Goal: Task Accomplishment & Management: Manage account settings

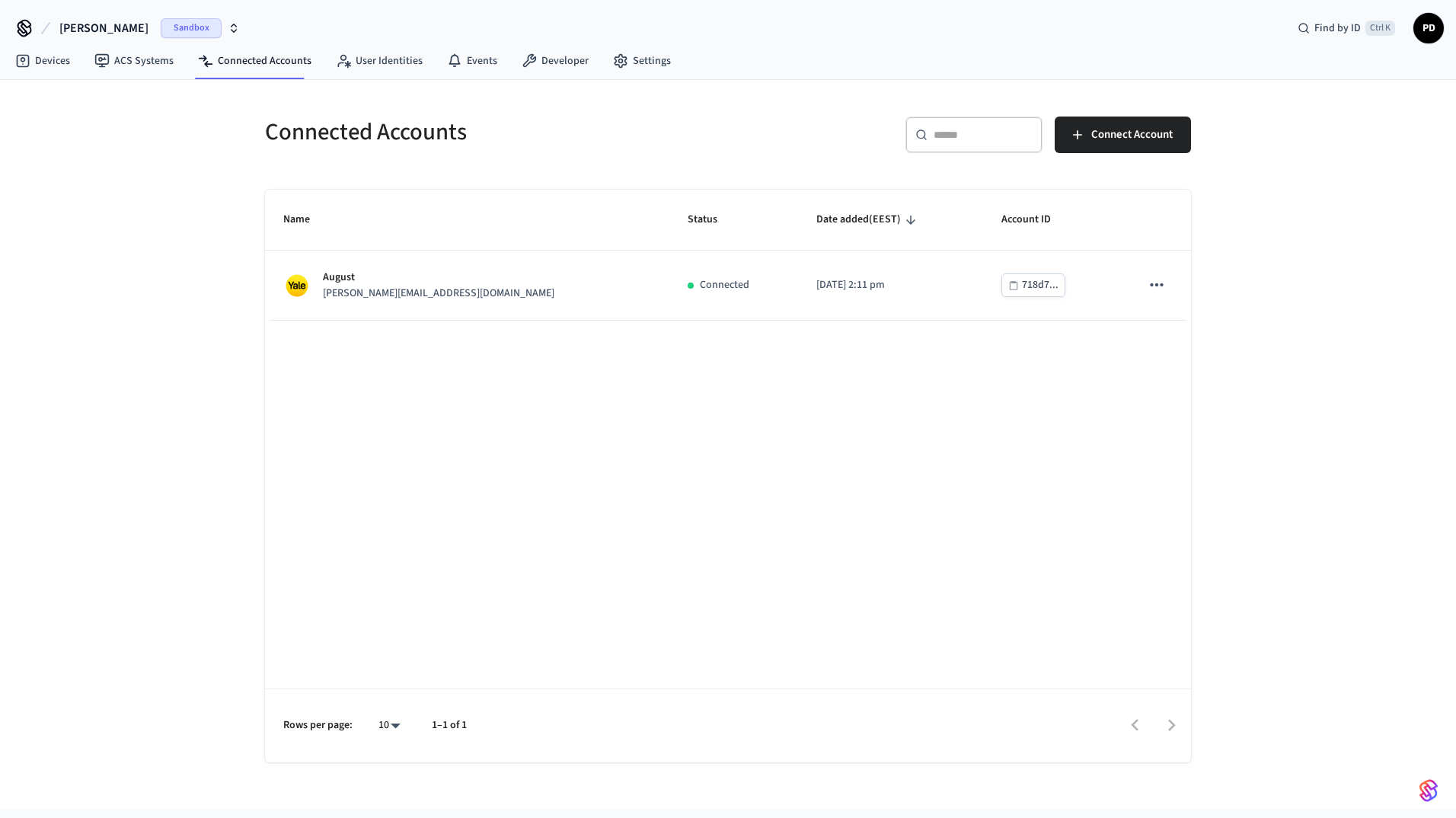
click at [109, 20] on span "dev-bogdan" at bounding box center [104, 27] width 89 height 19
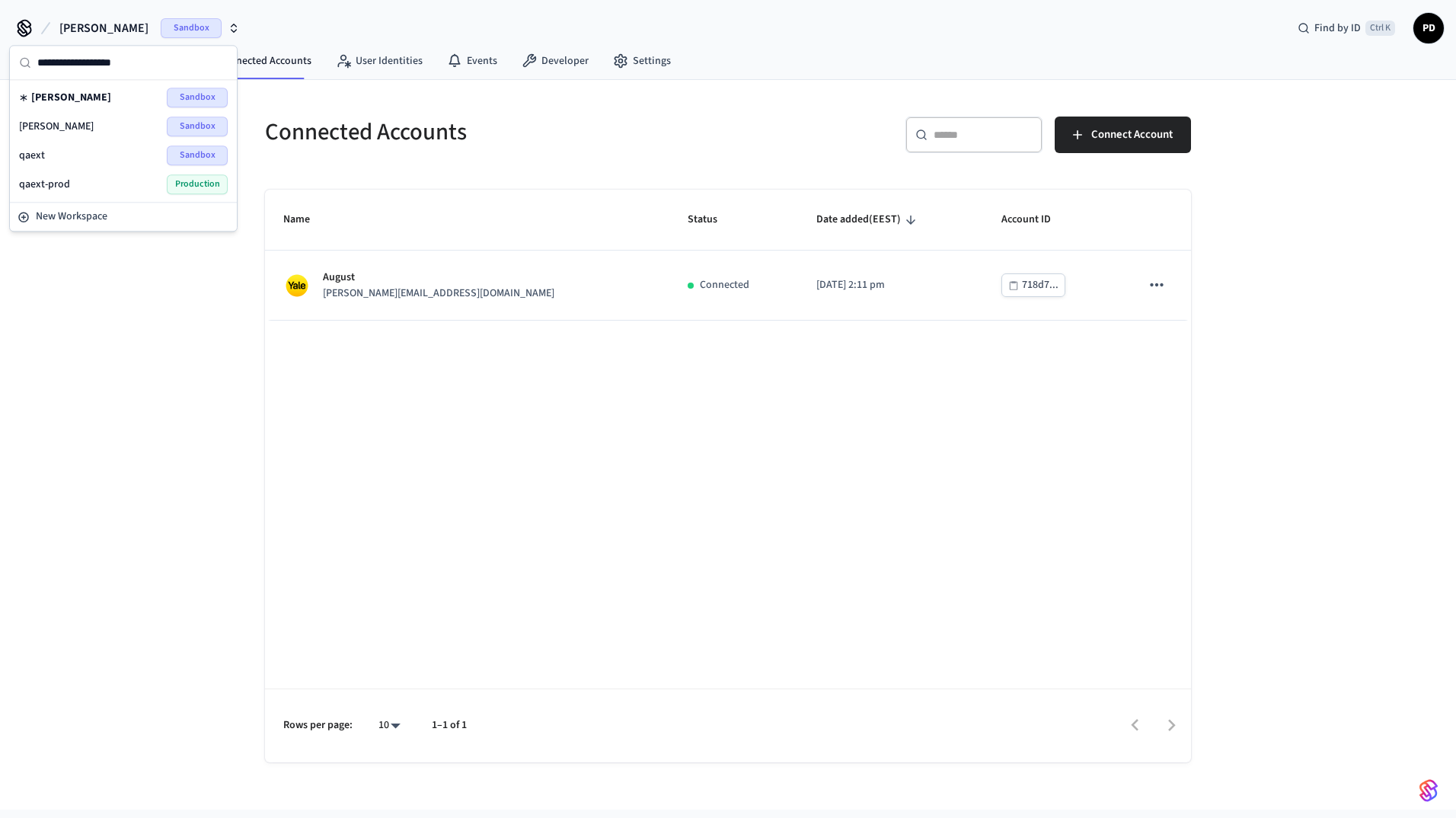
click at [83, 151] on div "qaext Sandbox" at bounding box center [123, 155] width 209 height 20
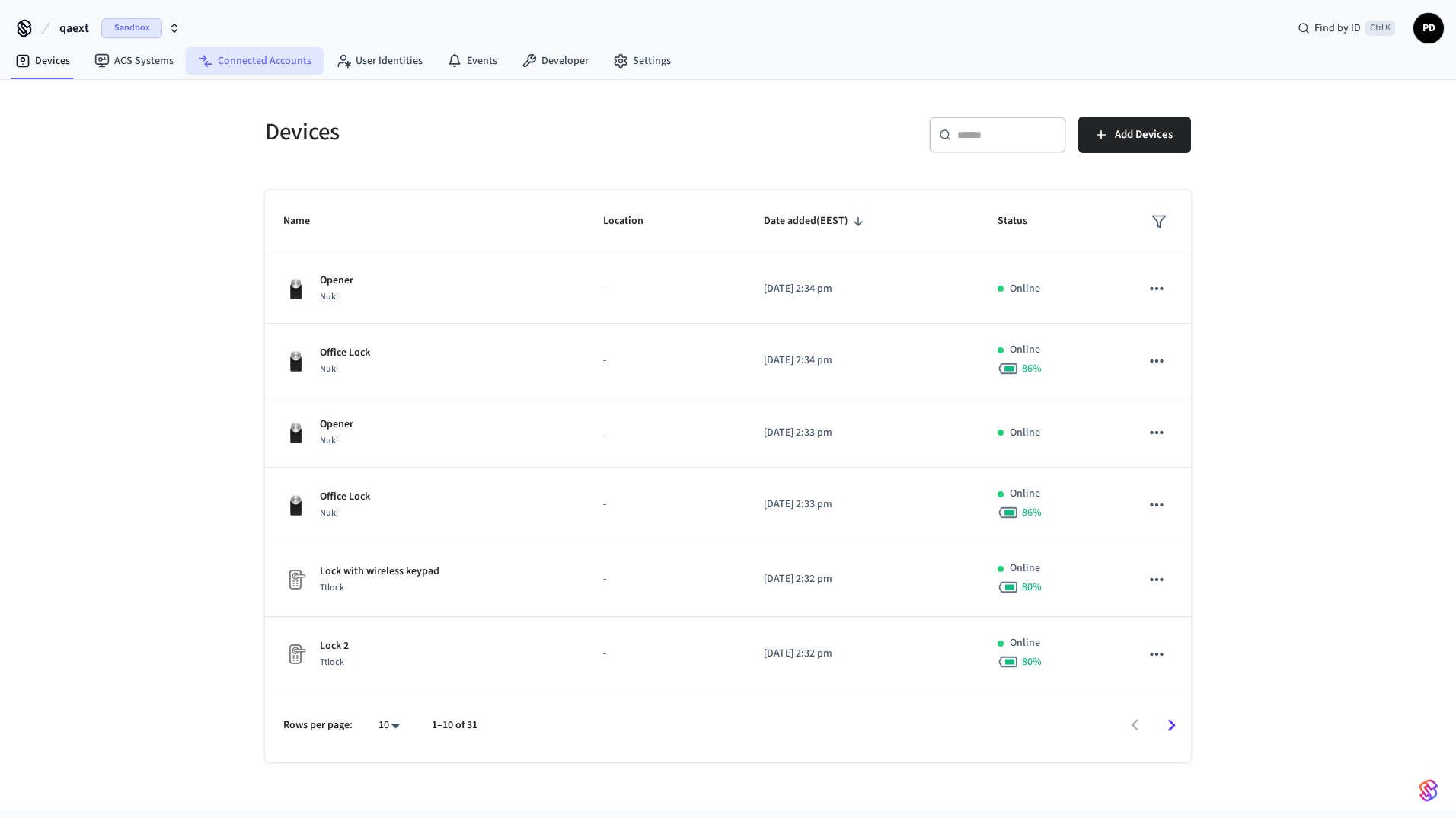
click at [289, 48] on link "Connected Accounts" at bounding box center [254, 61] width 138 height 27
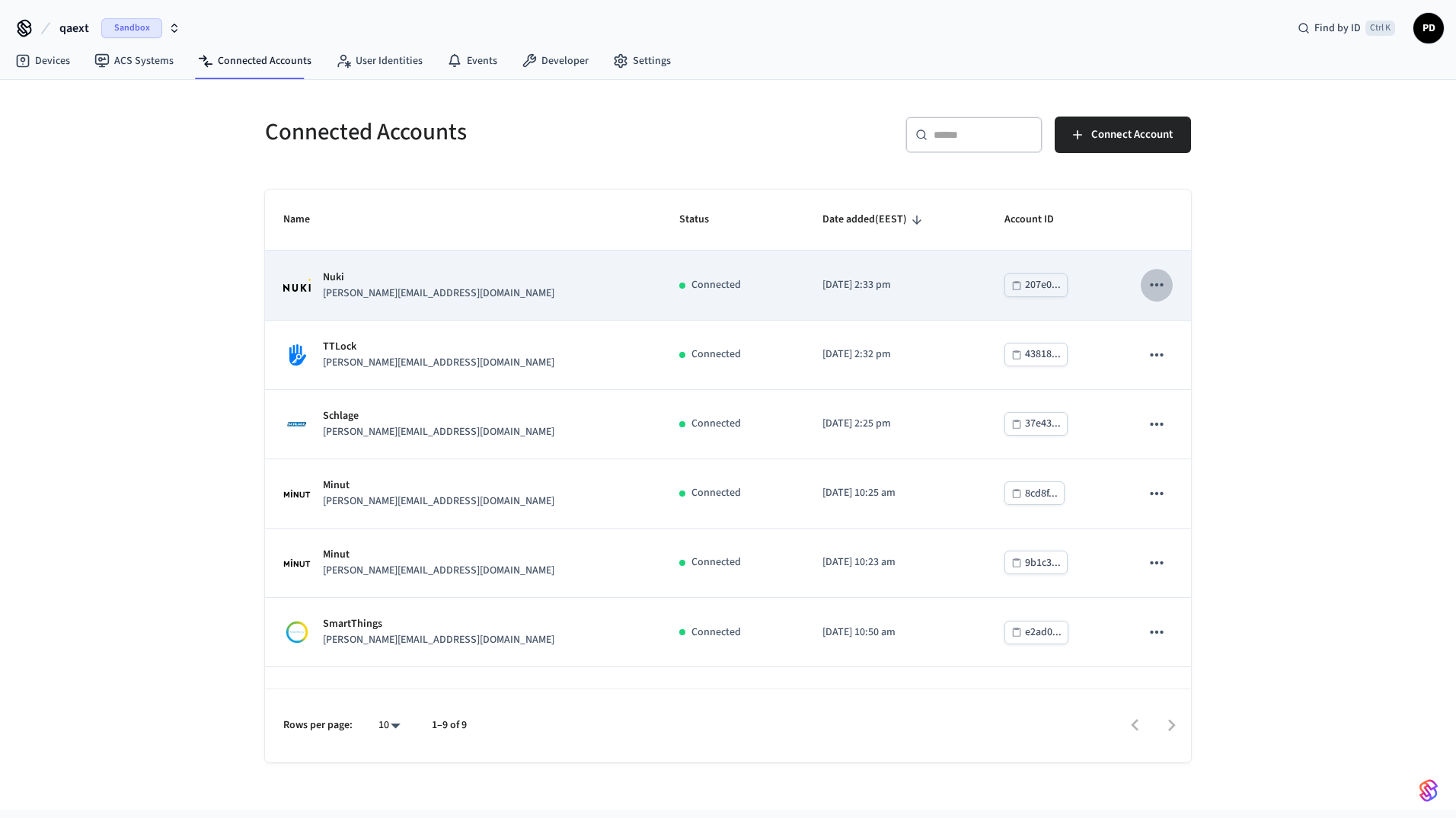
click at [1146, 284] on icon "sticky table" at bounding box center [1156, 284] width 20 height 20
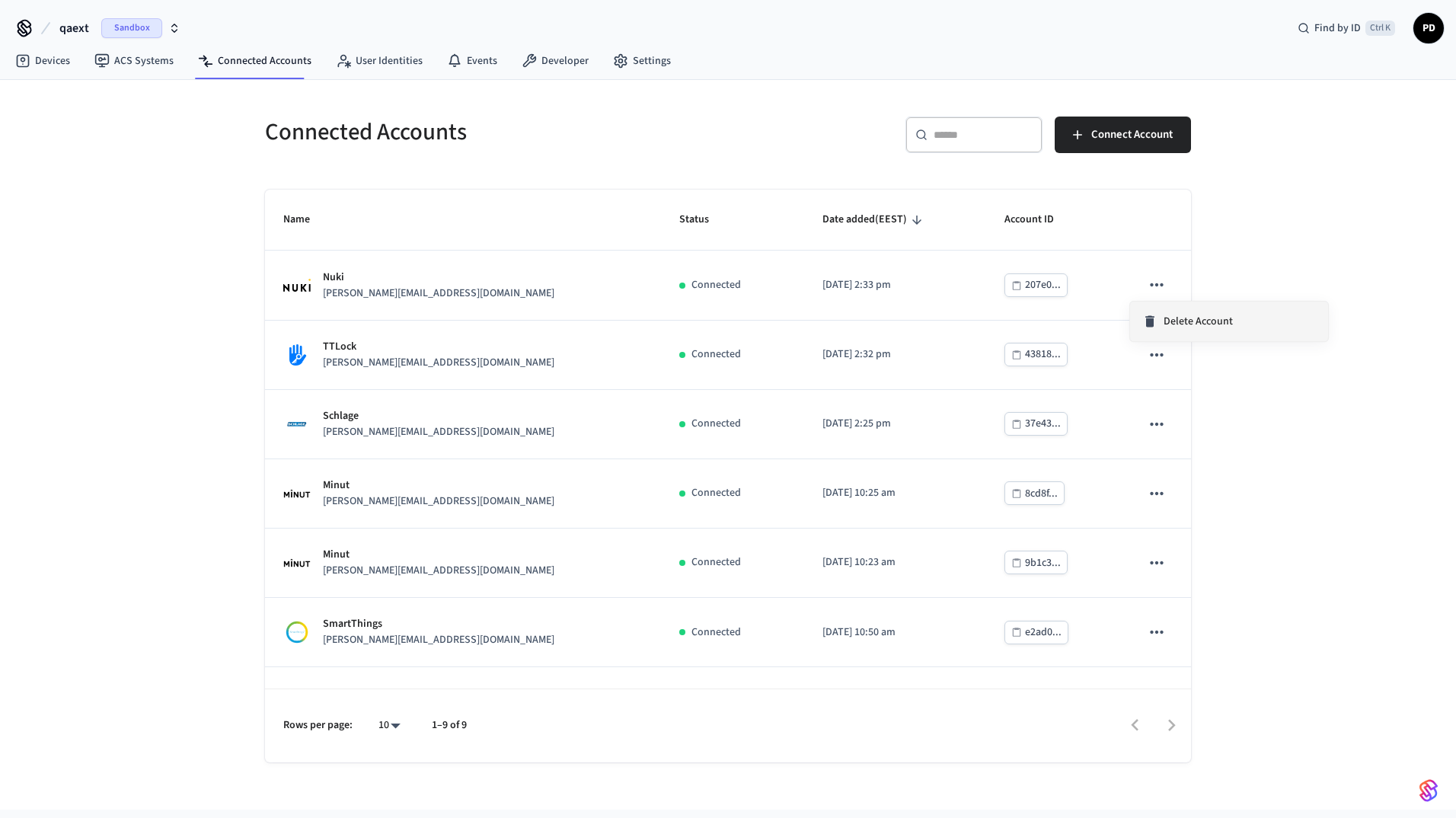
click at [1180, 314] on span "Delete Account" at bounding box center [1197, 322] width 70 height 16
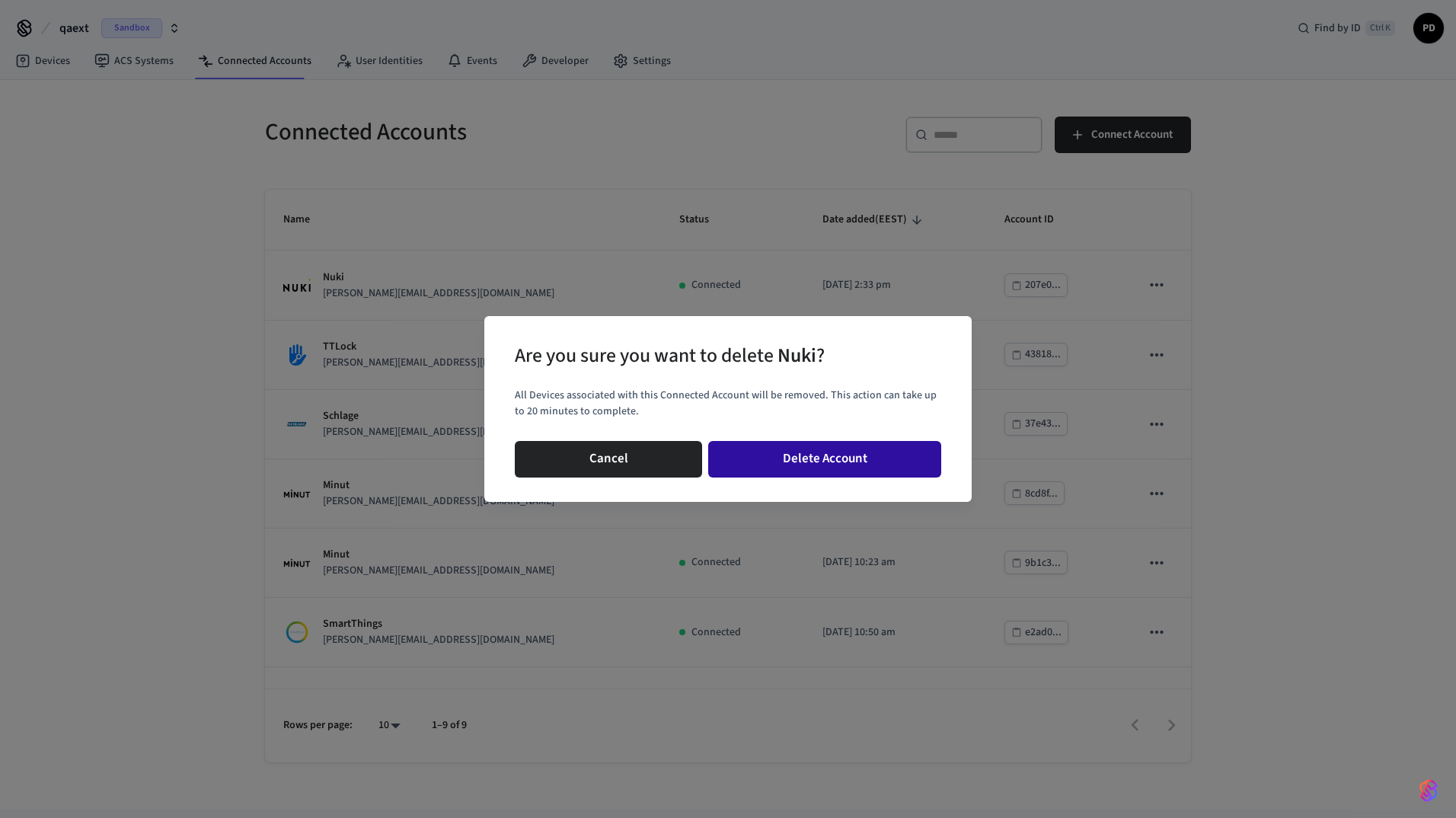
click at [816, 461] on button "Delete Account" at bounding box center [825, 459] width 233 height 36
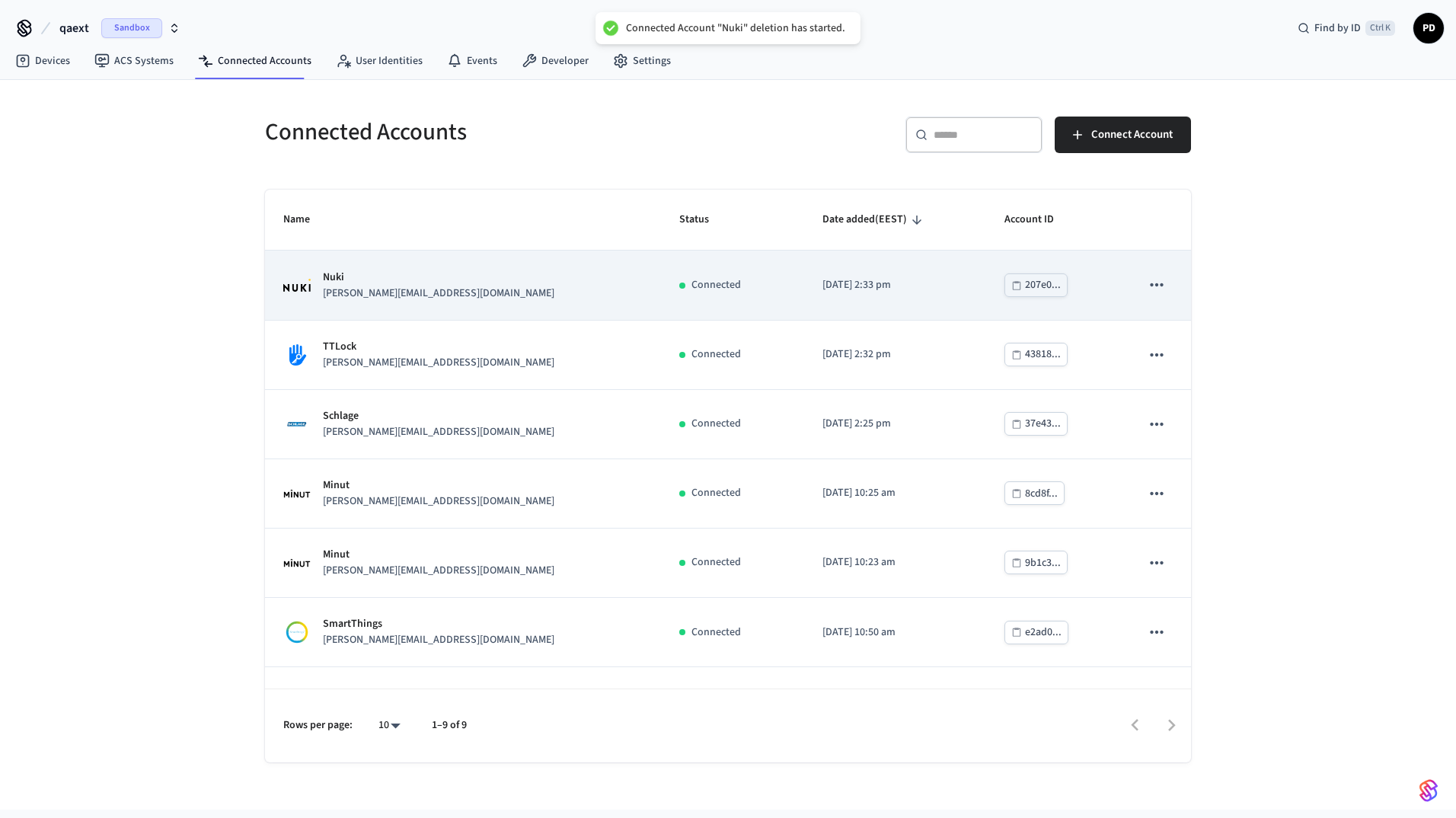
click at [1149, 284] on icon "sticky table" at bounding box center [1155, 284] width 13 height 3
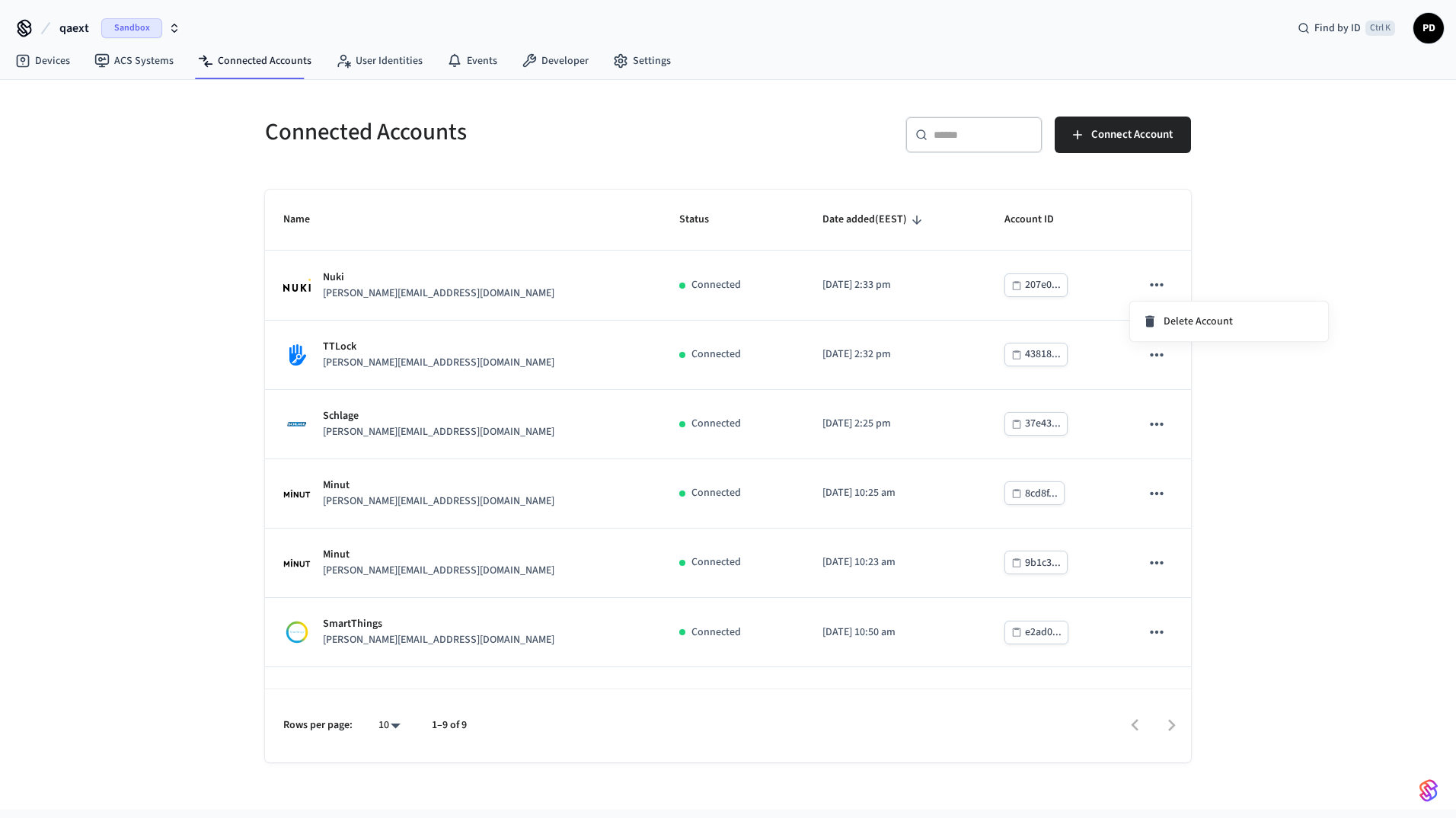
click at [1352, 333] on div at bounding box center [728, 409] width 1456 height 818
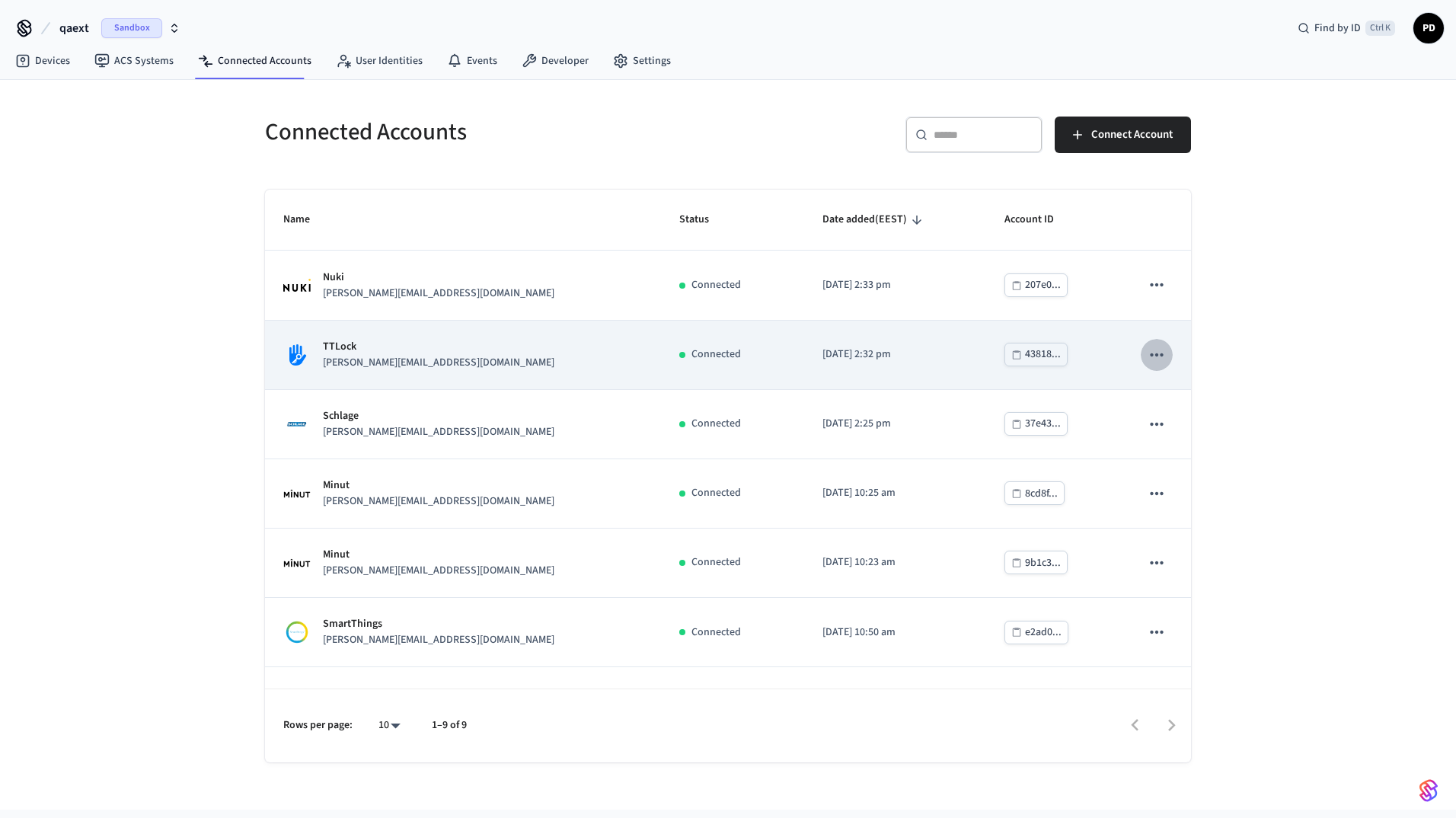
click at [1156, 356] on button "sticky table" at bounding box center [1156, 355] width 32 height 32
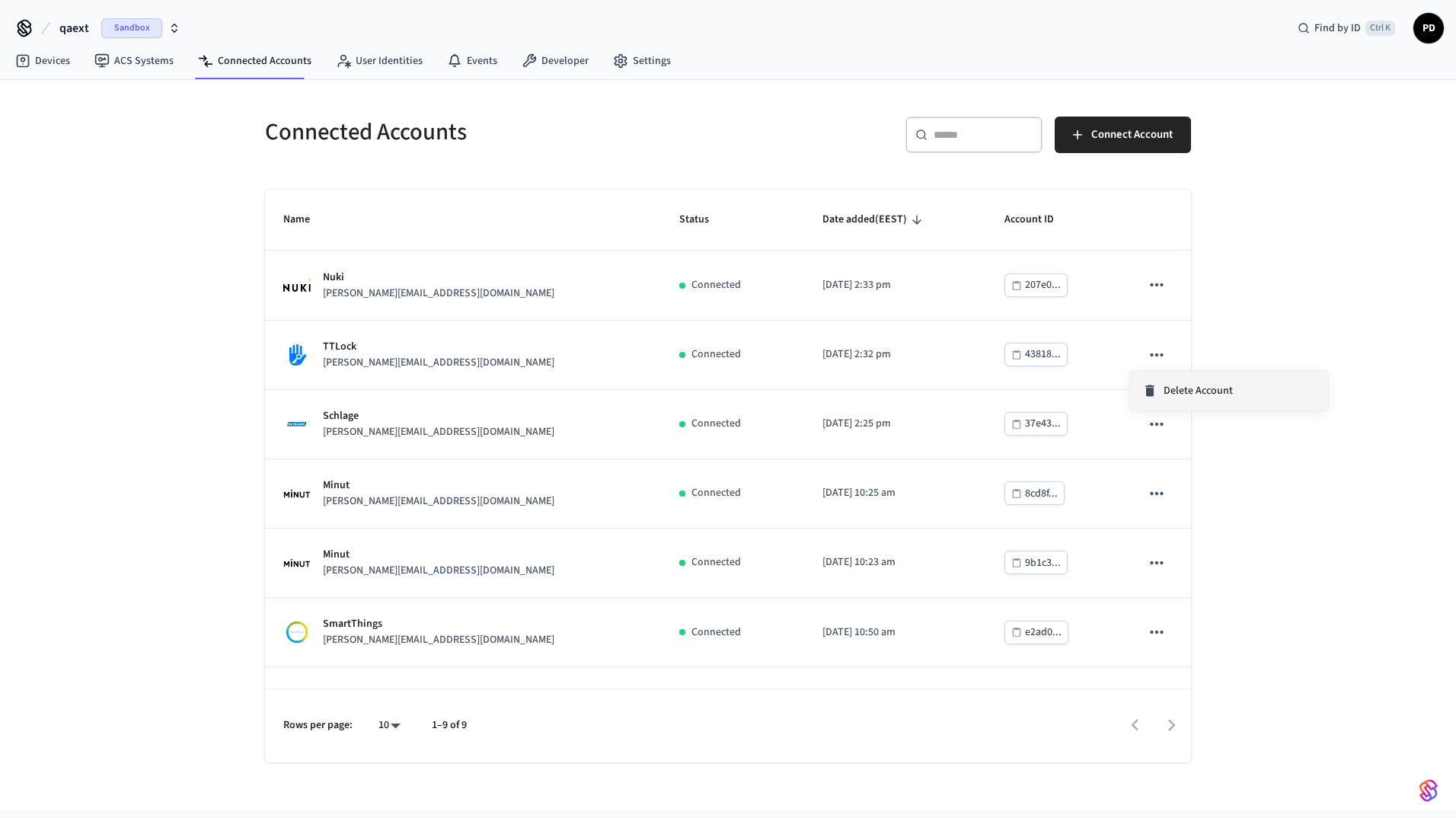
click at [1183, 399] on li "Delete Account" at bounding box center [1229, 390] width 198 height 39
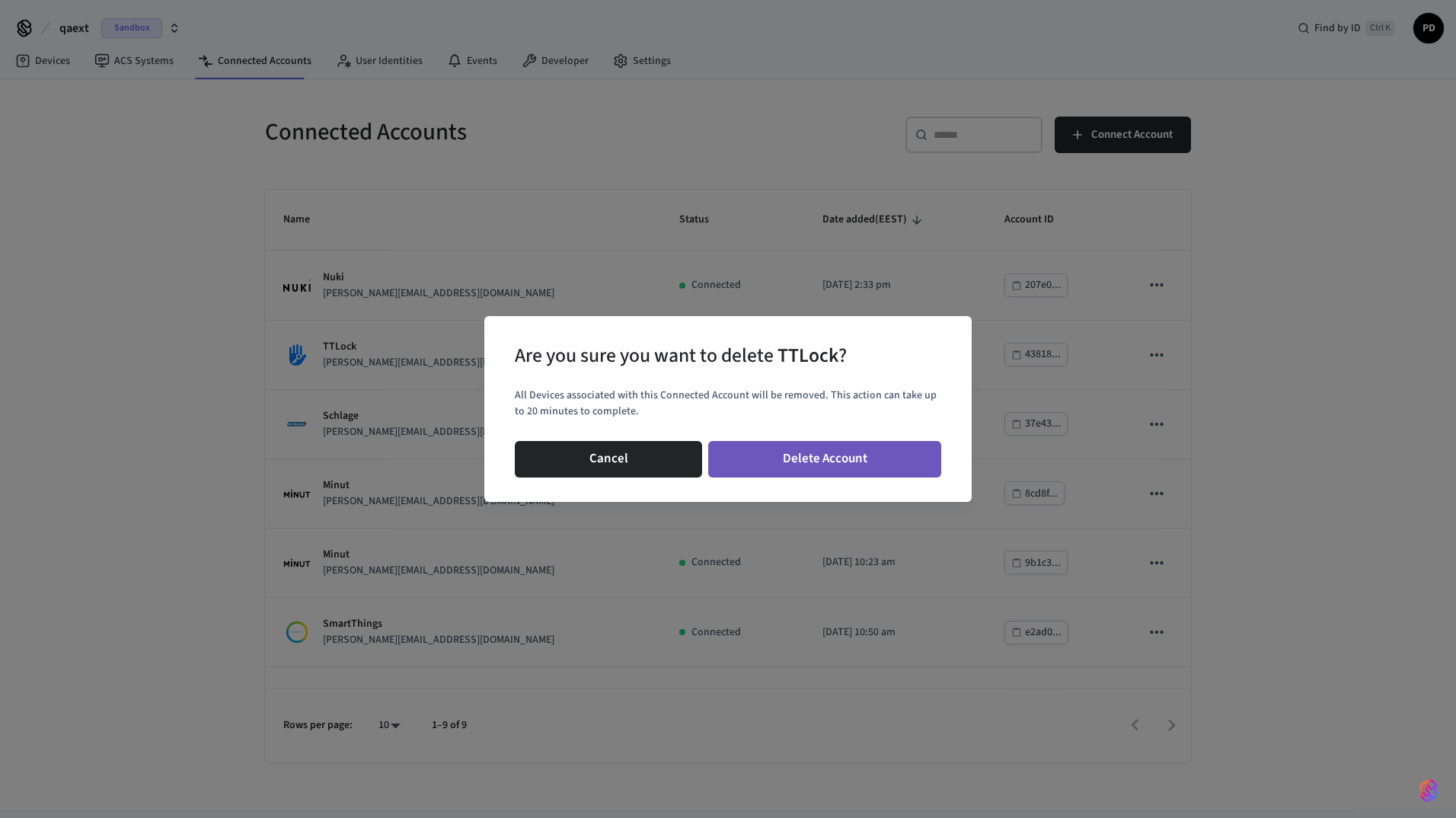
click at [865, 444] on button "Delete Account" at bounding box center [825, 459] width 233 height 36
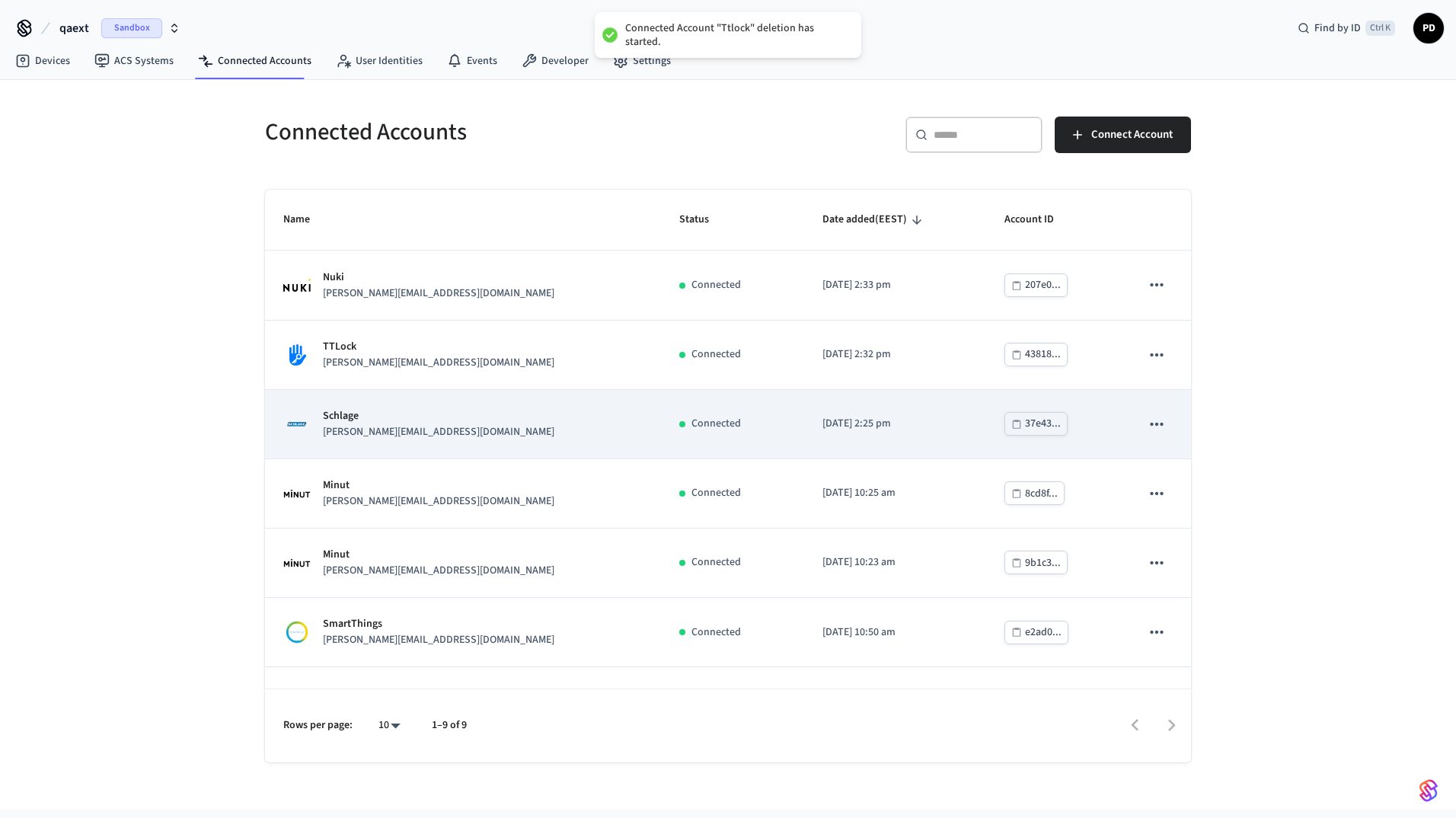
click at [1146, 416] on icon "sticky table" at bounding box center [1156, 424] width 20 height 20
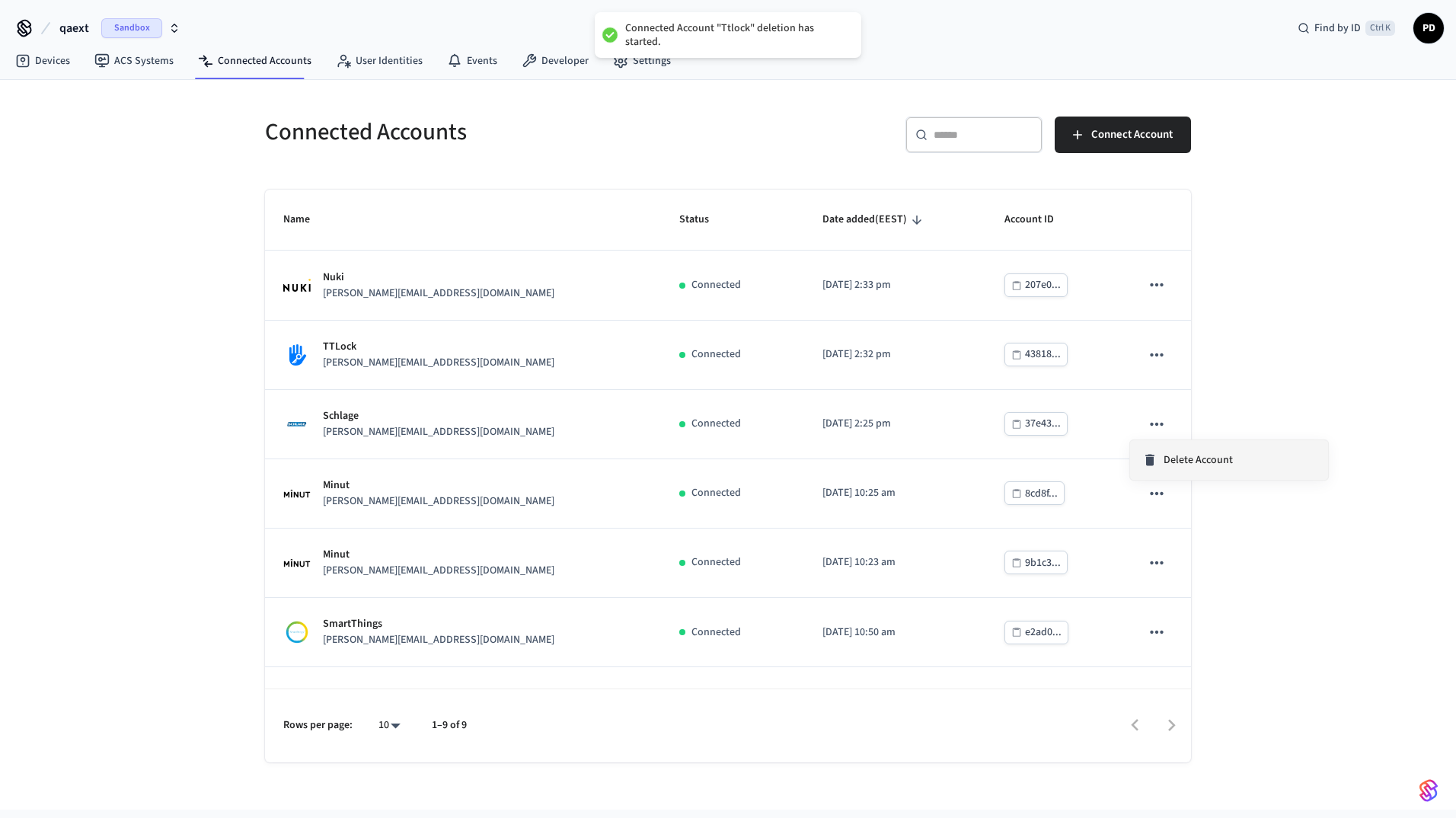
click at [1187, 462] on span "Delete Account" at bounding box center [1197, 460] width 70 height 16
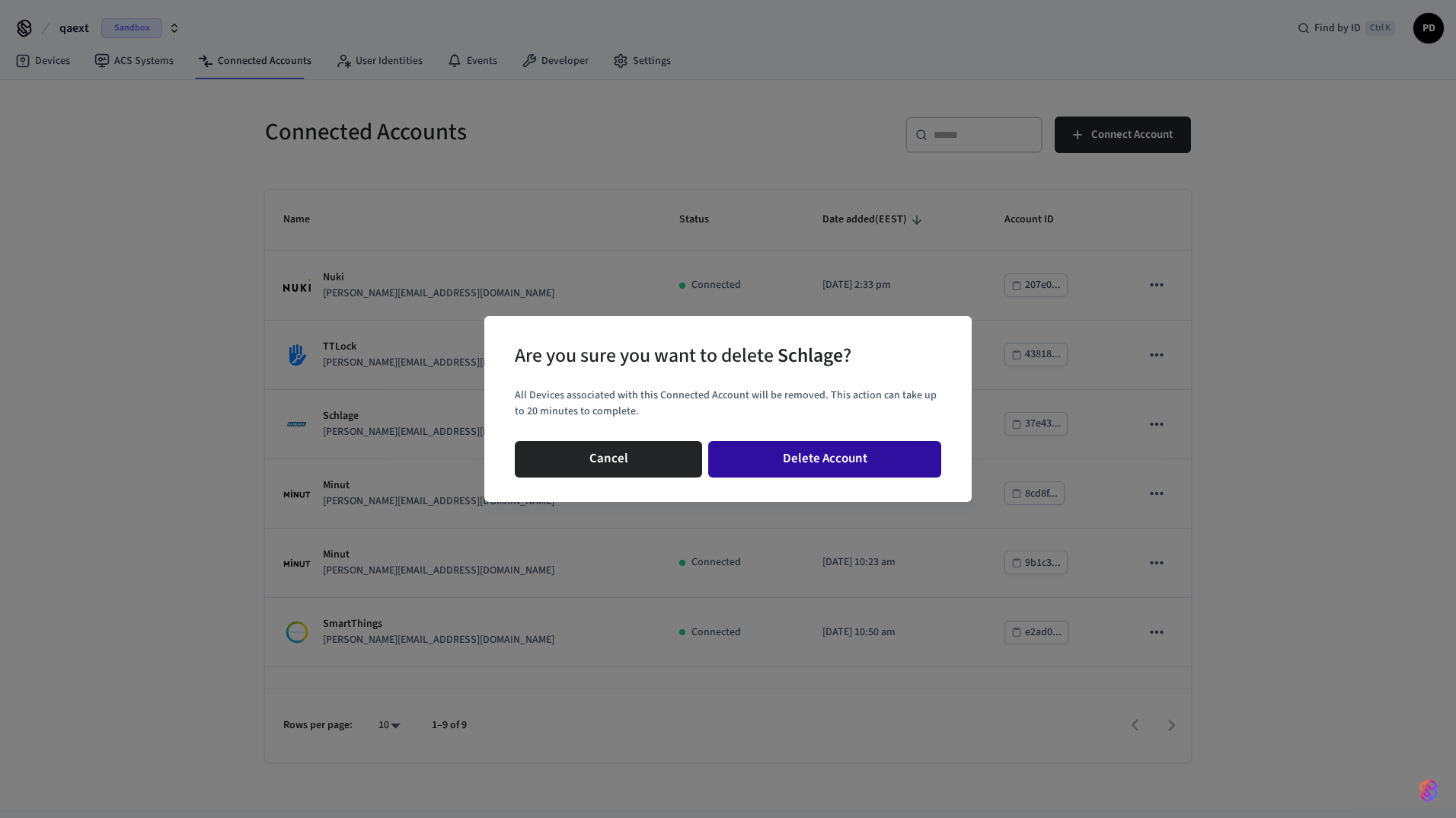
click at [867, 452] on button "Delete Account" at bounding box center [825, 459] width 233 height 36
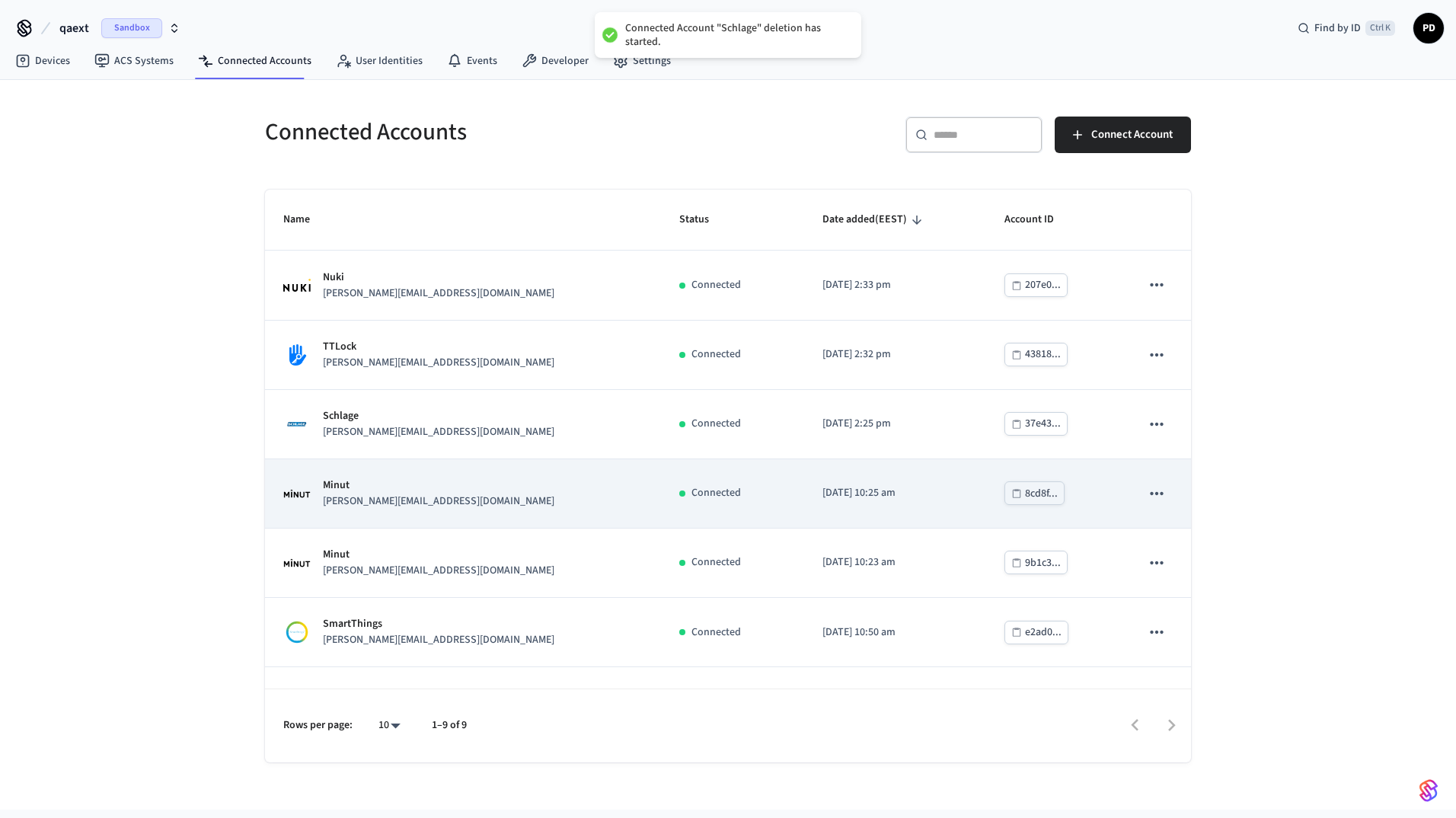
click at [1153, 492] on icon "sticky table" at bounding box center [1156, 493] width 20 height 20
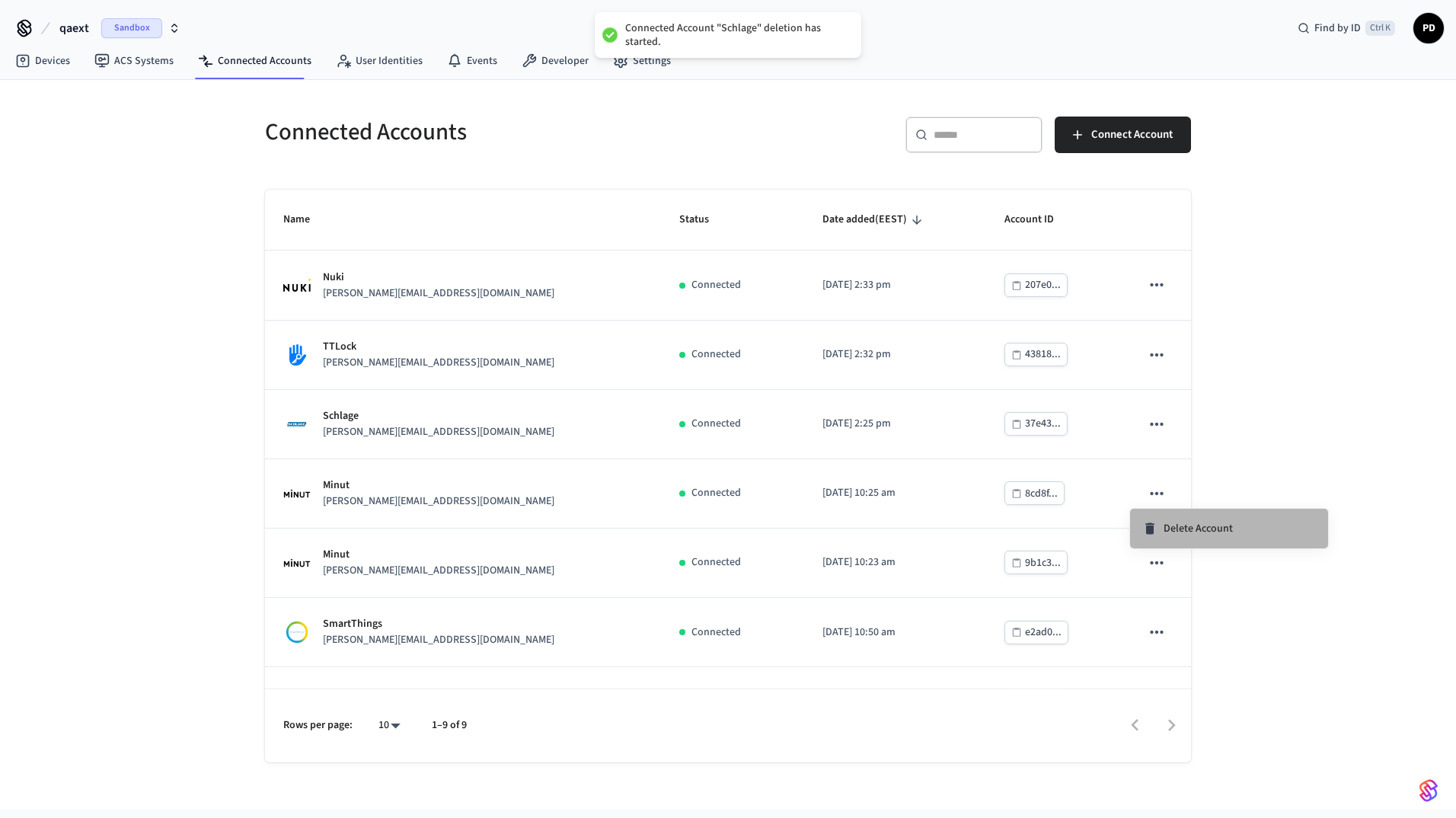
click at [1174, 534] on span "Delete Account" at bounding box center [1197, 529] width 70 height 16
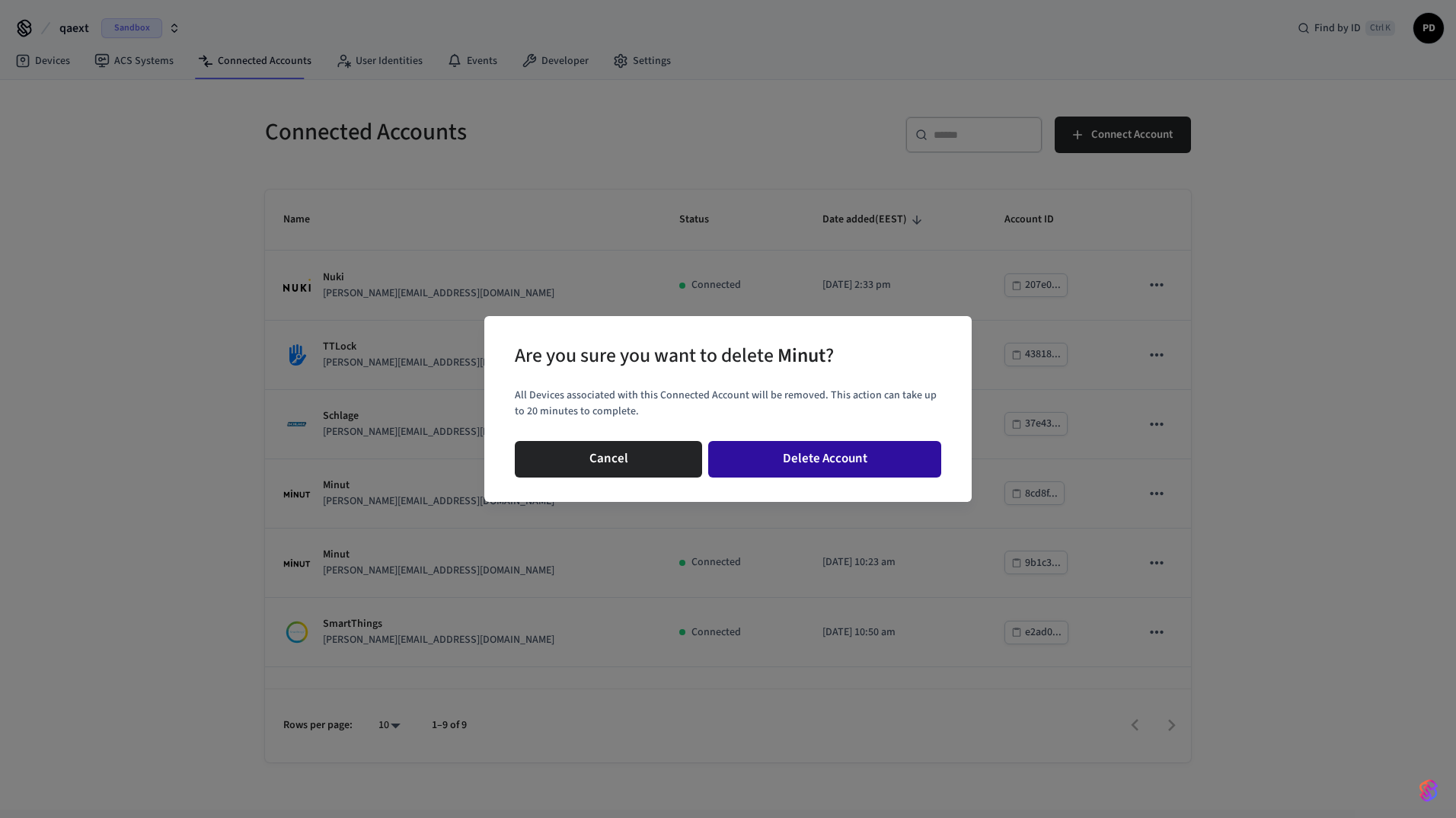
click at [890, 464] on button "Delete Account" at bounding box center [825, 459] width 233 height 36
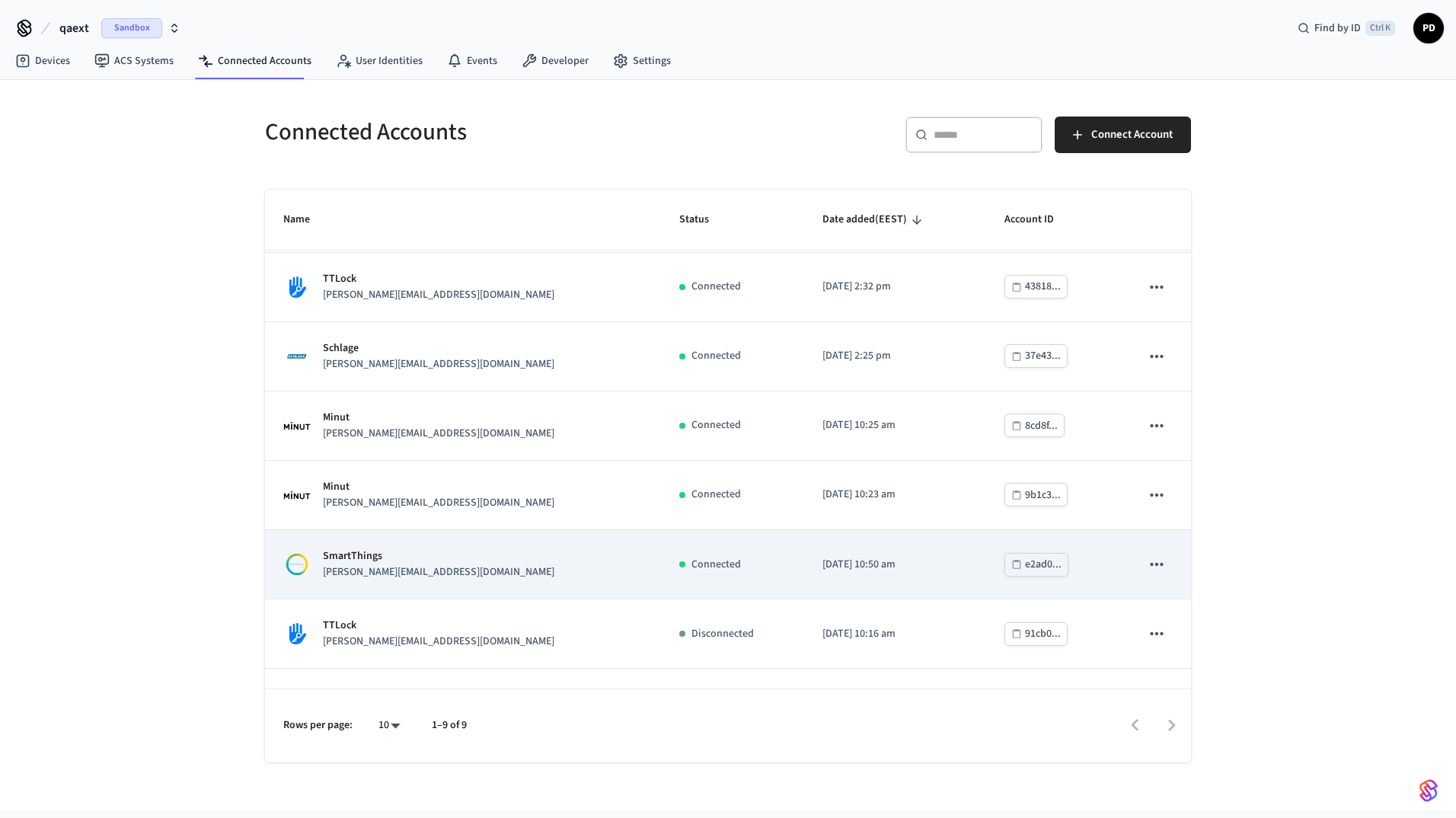
scroll to position [184, 0]
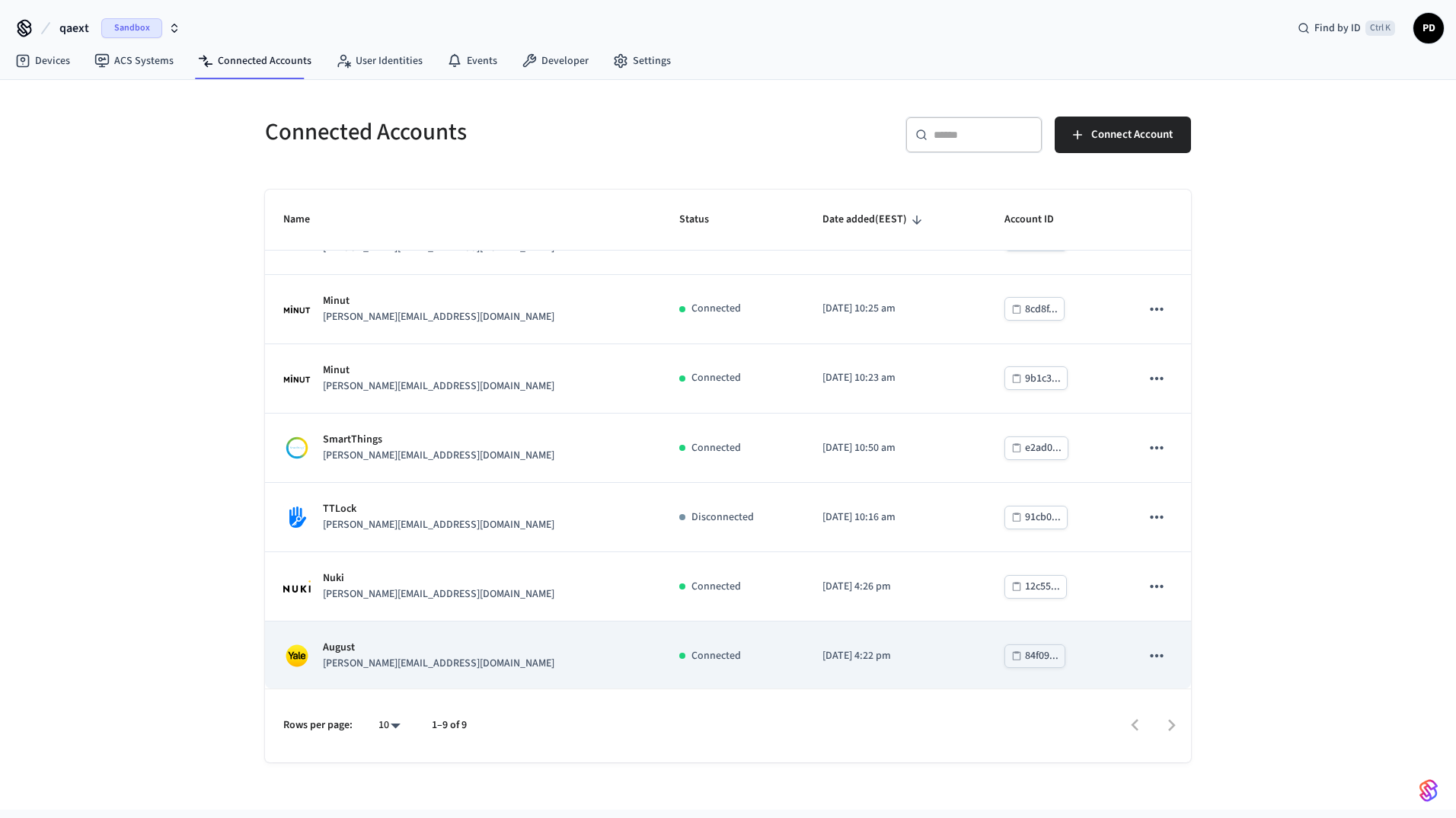
click at [1149, 654] on icon "sticky table" at bounding box center [1155, 655] width 13 height 3
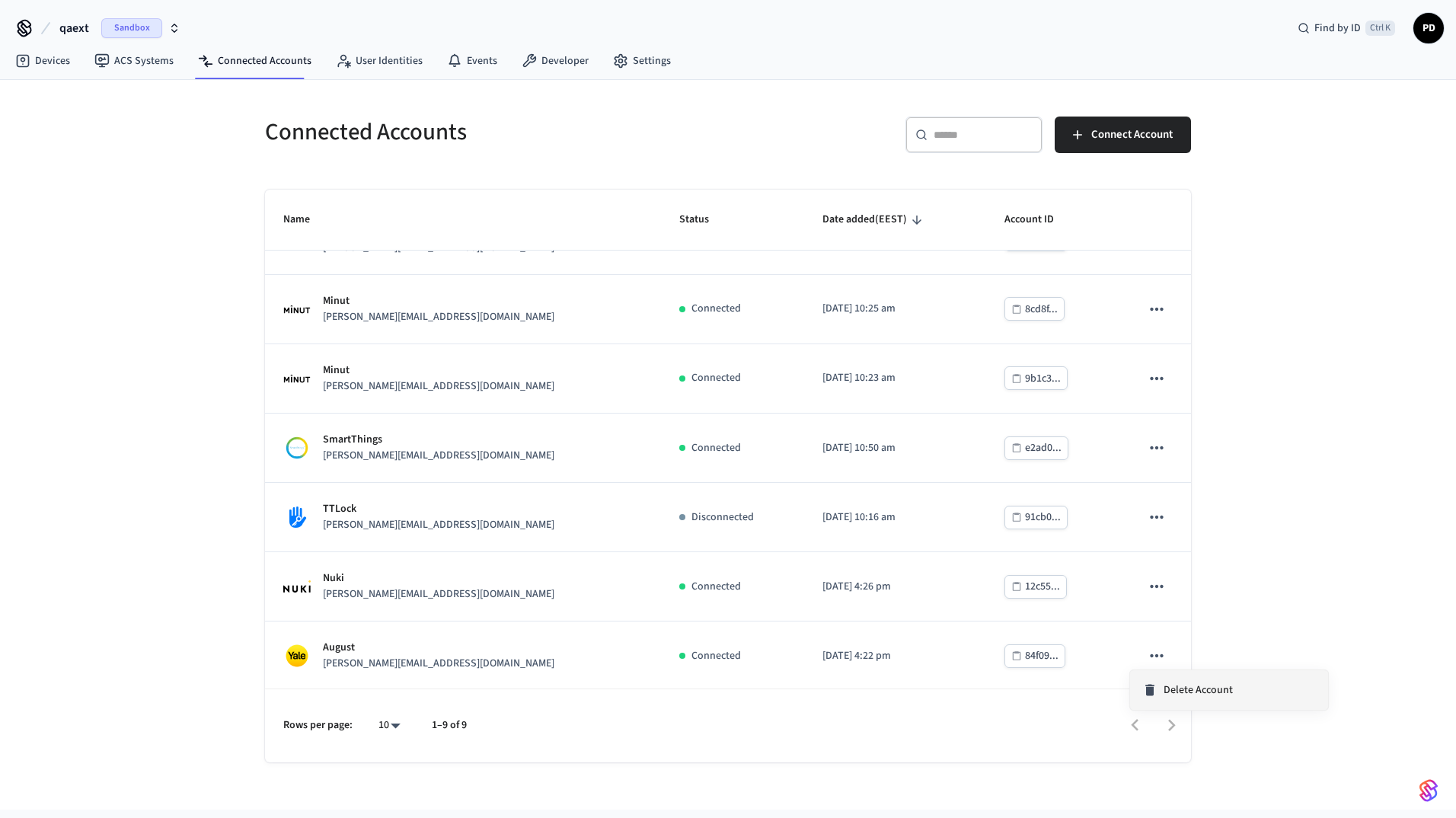
click at [1164, 688] on span "Delete Account" at bounding box center [1197, 690] width 70 height 16
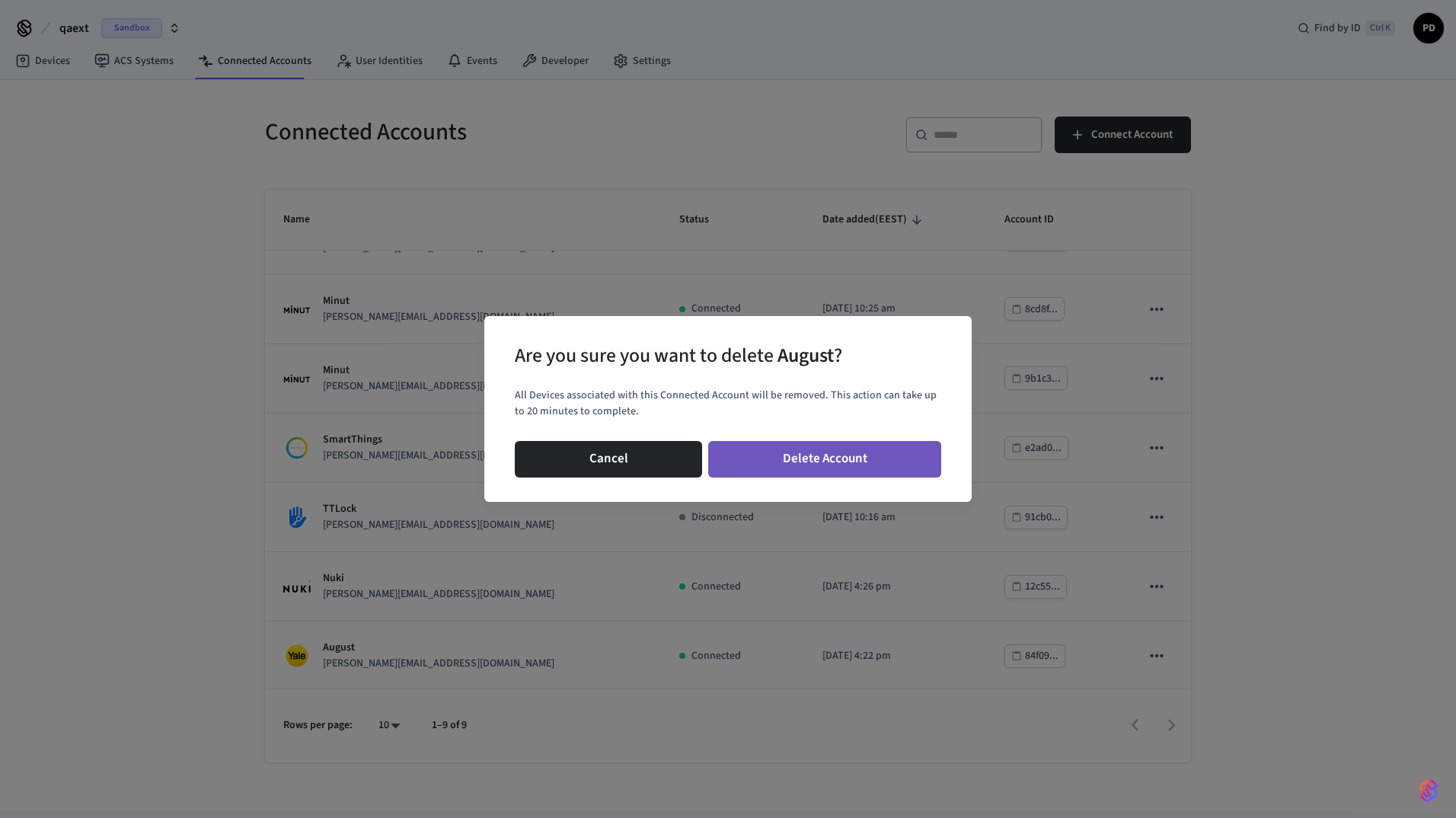
click at [879, 442] on button "Delete Account" at bounding box center [825, 459] width 233 height 36
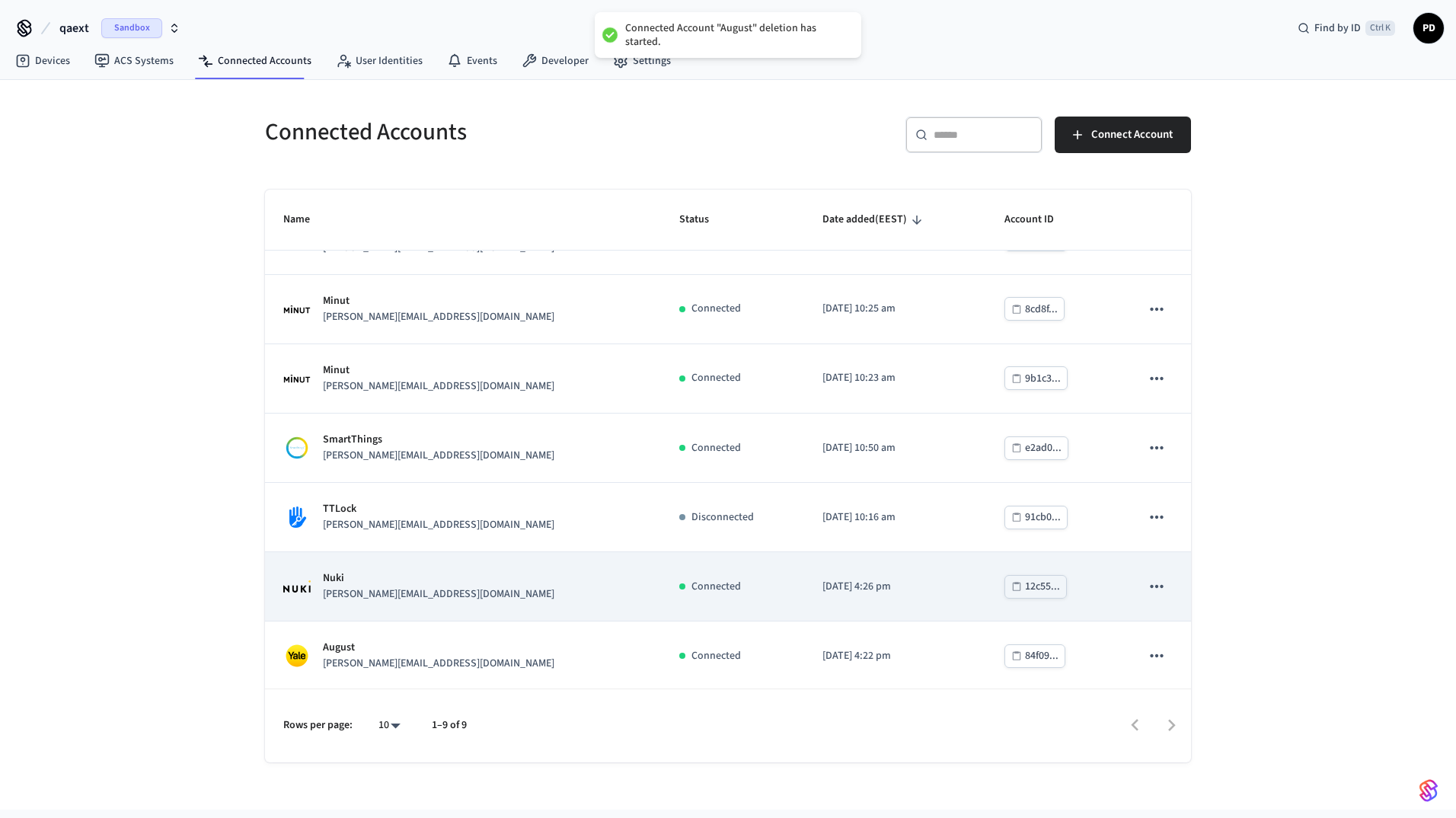
click at [1146, 587] on icon "sticky table" at bounding box center [1156, 587] width 20 height 20
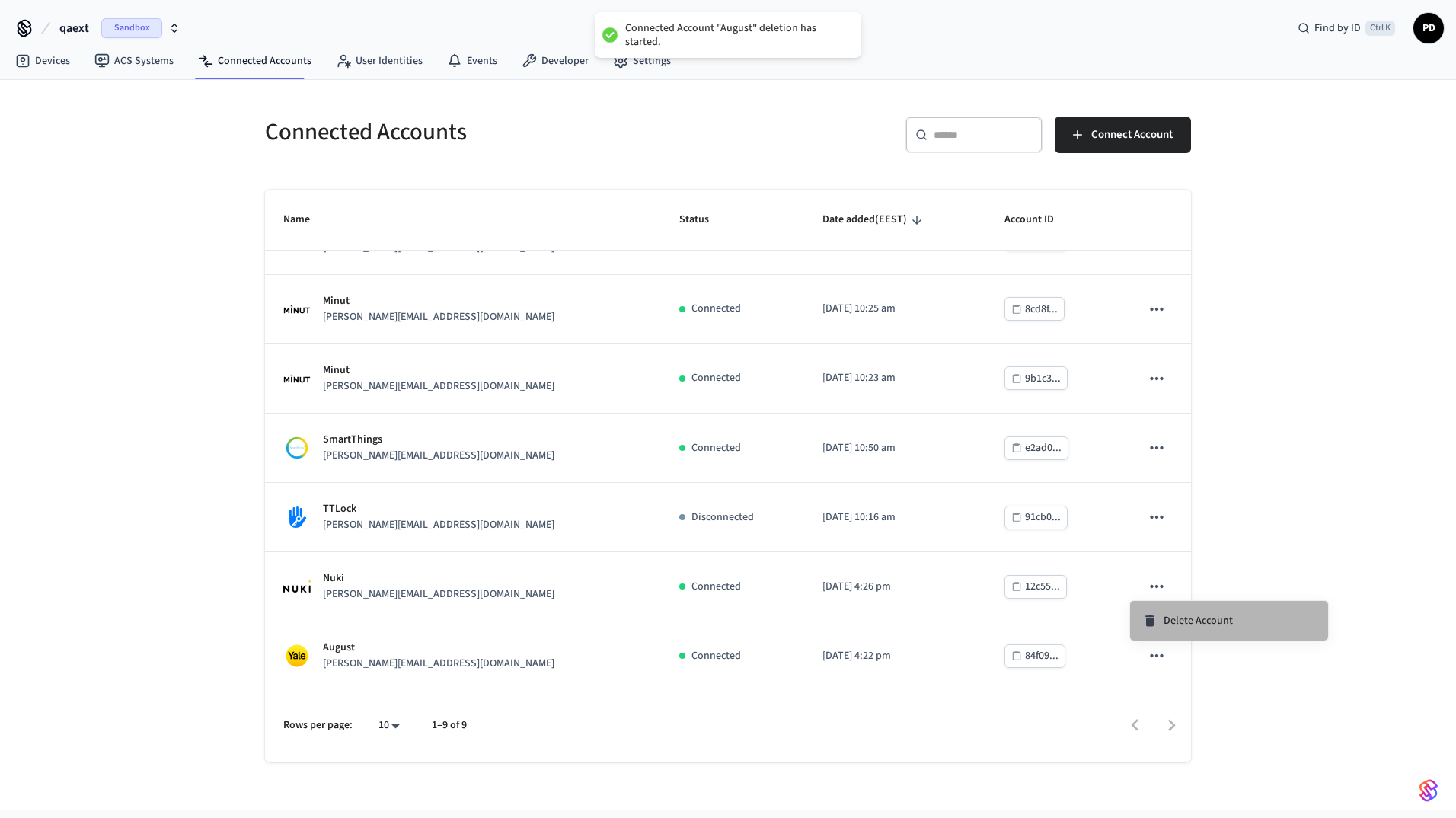
click at [1180, 622] on span "Delete Account" at bounding box center [1197, 621] width 70 height 16
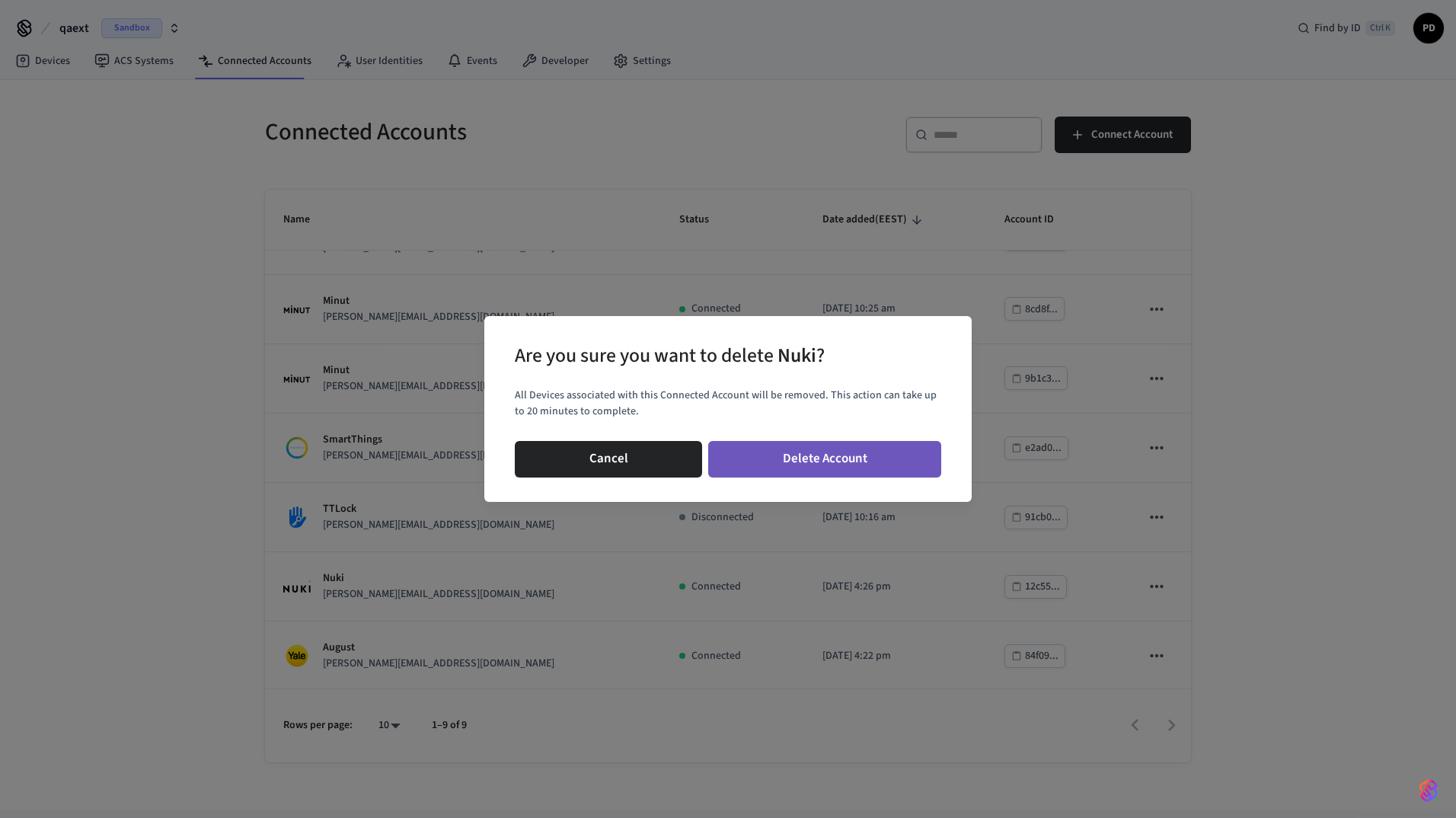
click at [776, 465] on button "Delete Account" at bounding box center [825, 459] width 233 height 36
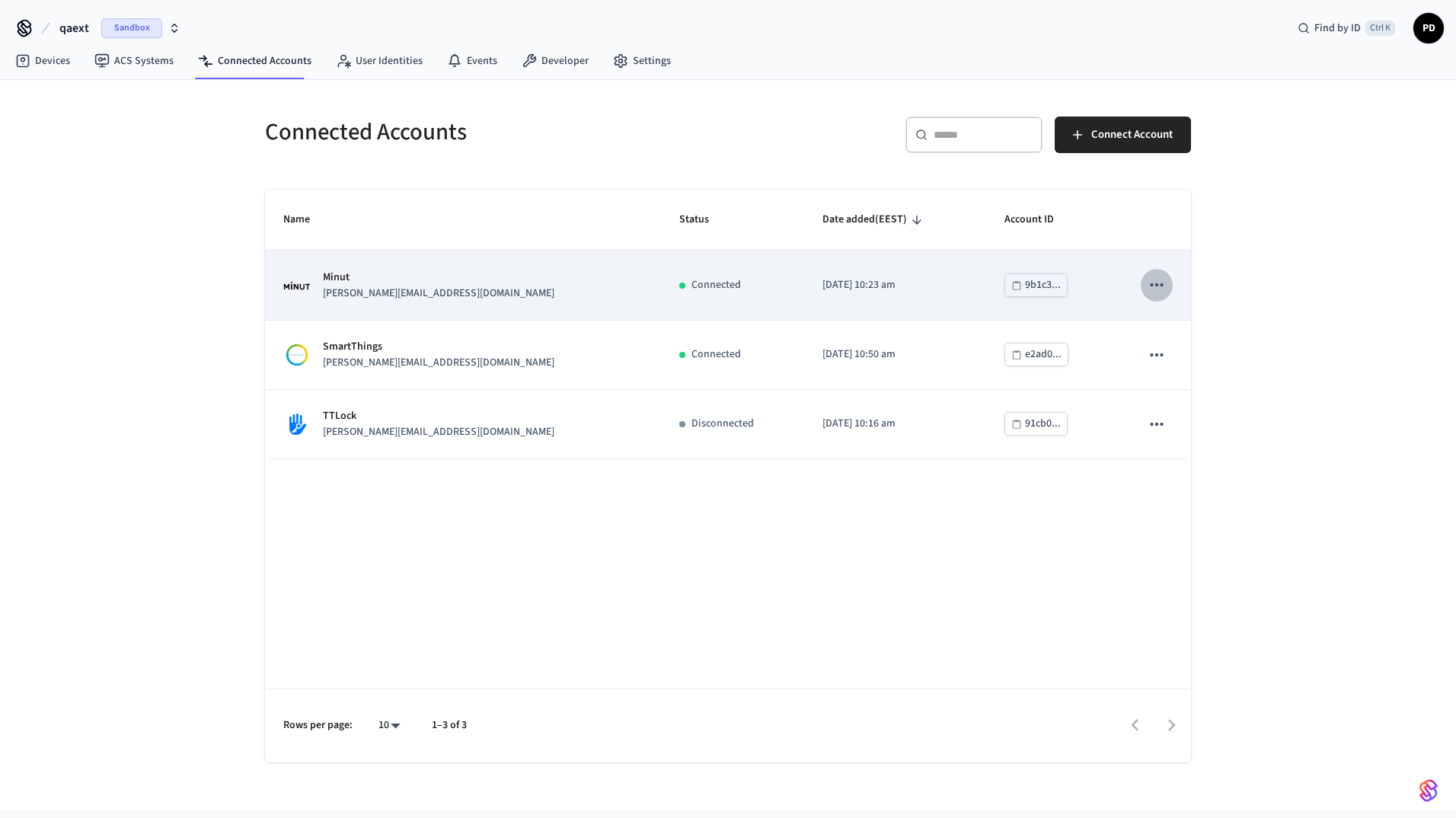
click at [1166, 291] on icon "sticky table" at bounding box center [1156, 284] width 20 height 20
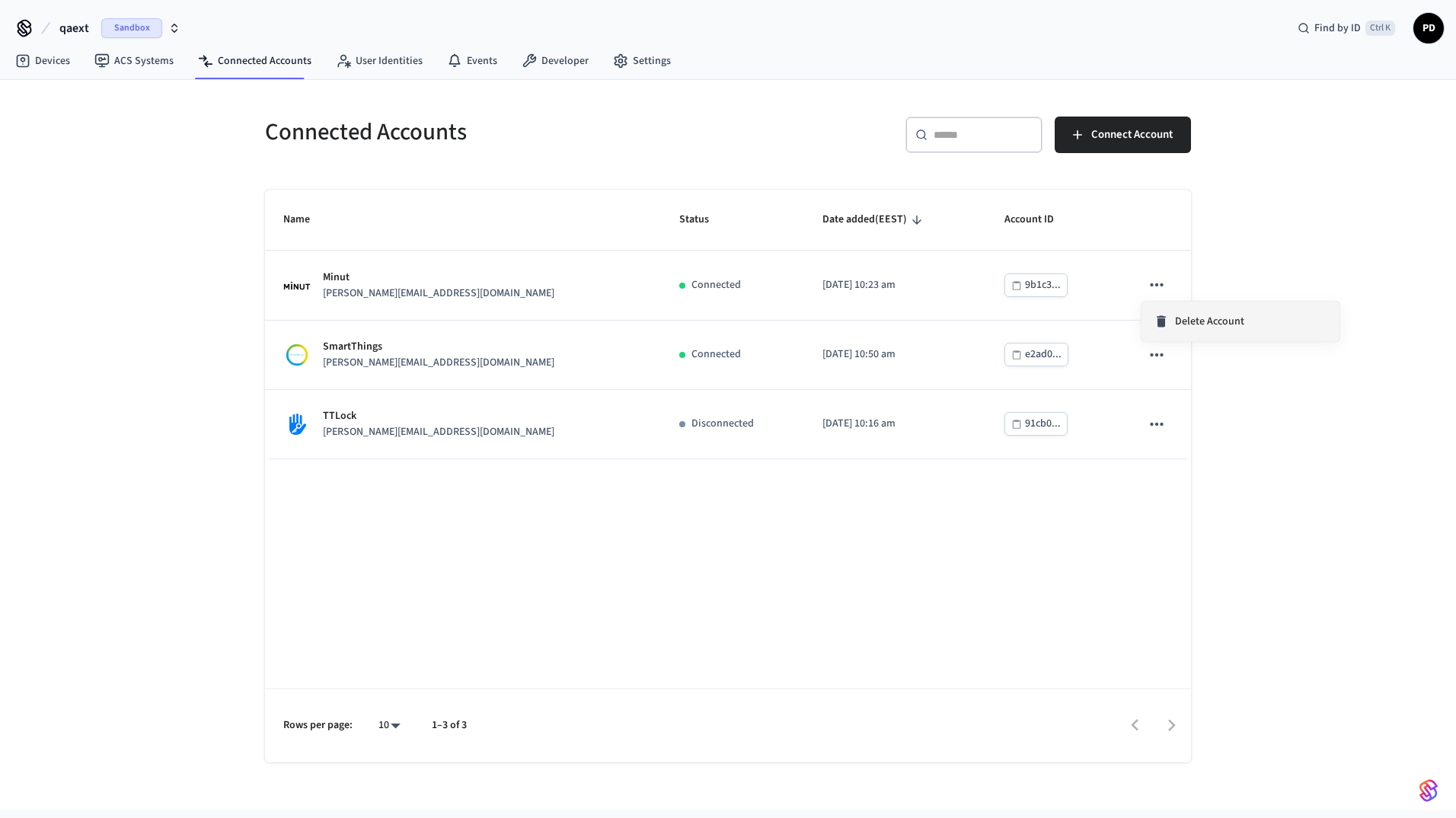
click at [1177, 325] on span "Delete Account" at bounding box center [1209, 322] width 70 height 16
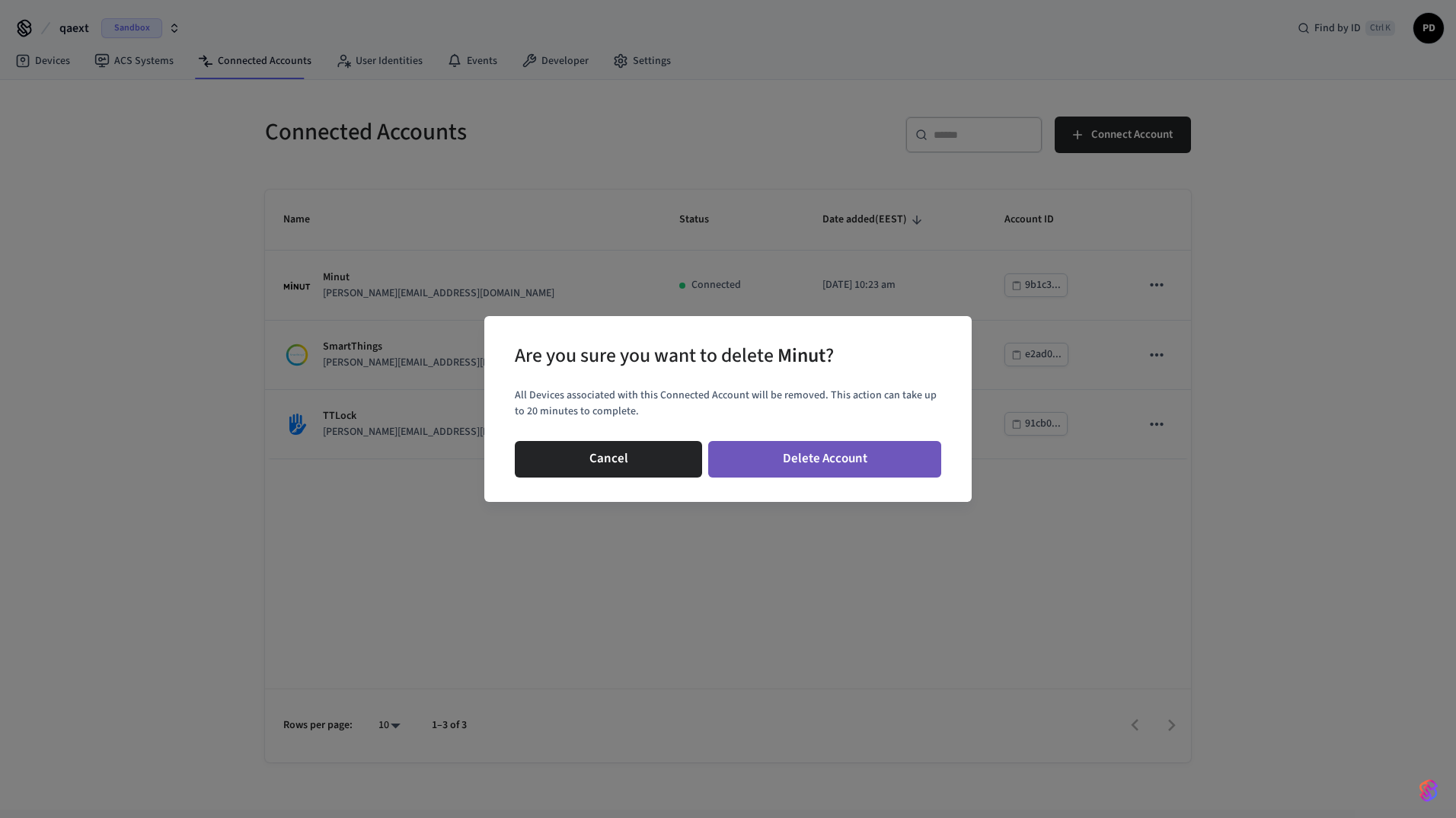
click at [884, 457] on button "Delete Account" at bounding box center [825, 459] width 233 height 36
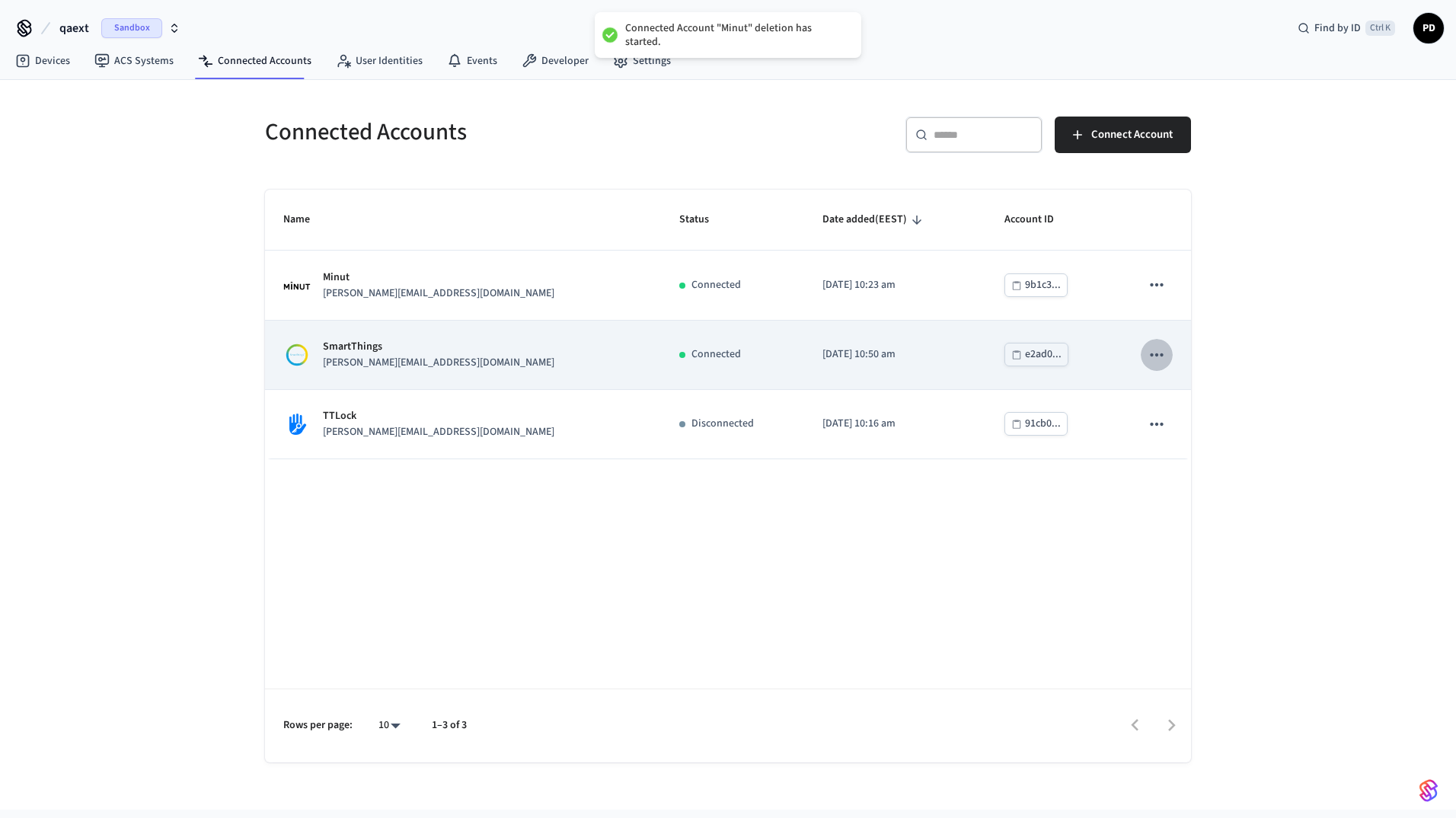
click at [1167, 356] on button "sticky table" at bounding box center [1156, 355] width 32 height 32
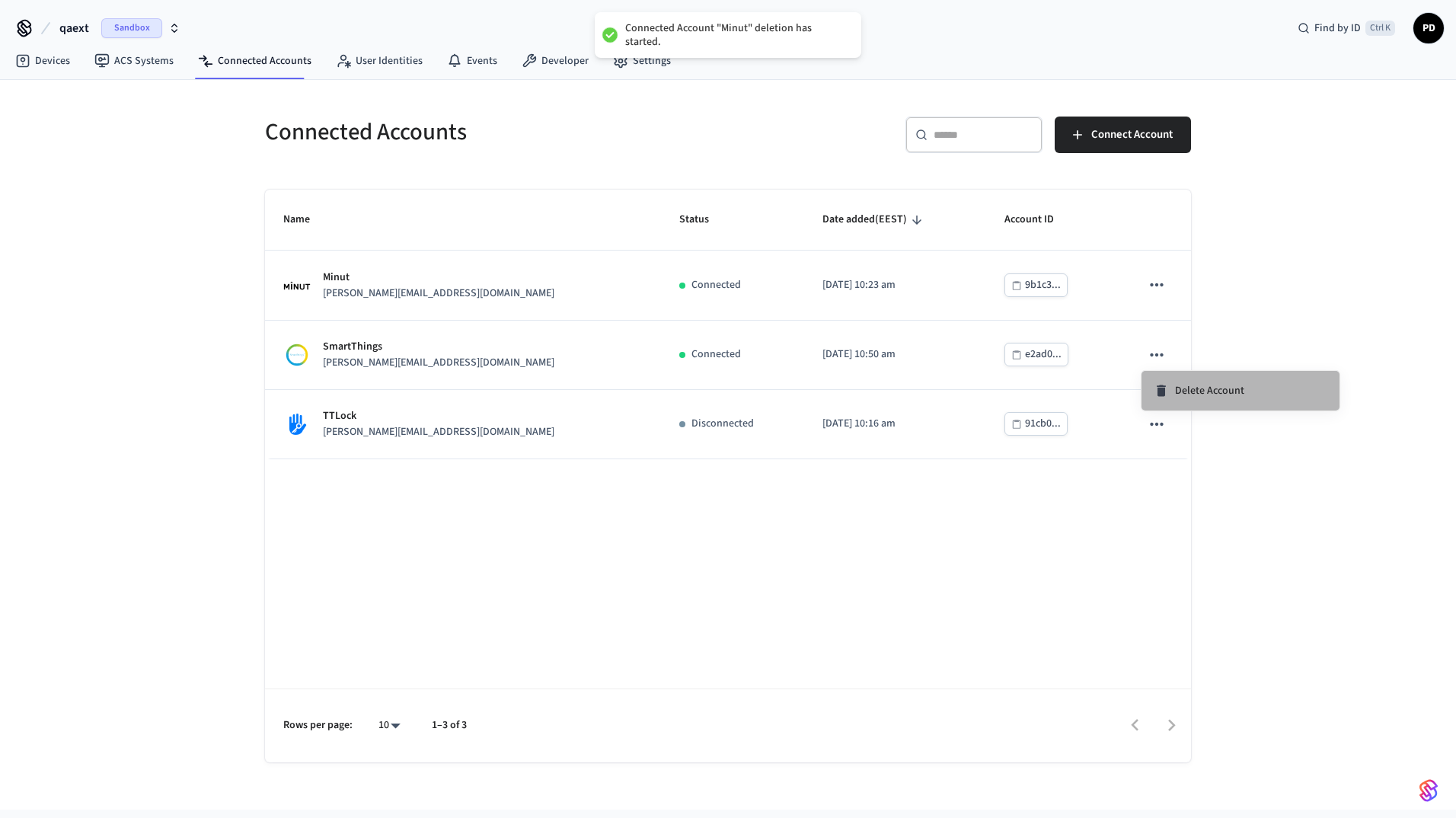
click at [1177, 396] on span "Delete Account" at bounding box center [1209, 391] width 70 height 16
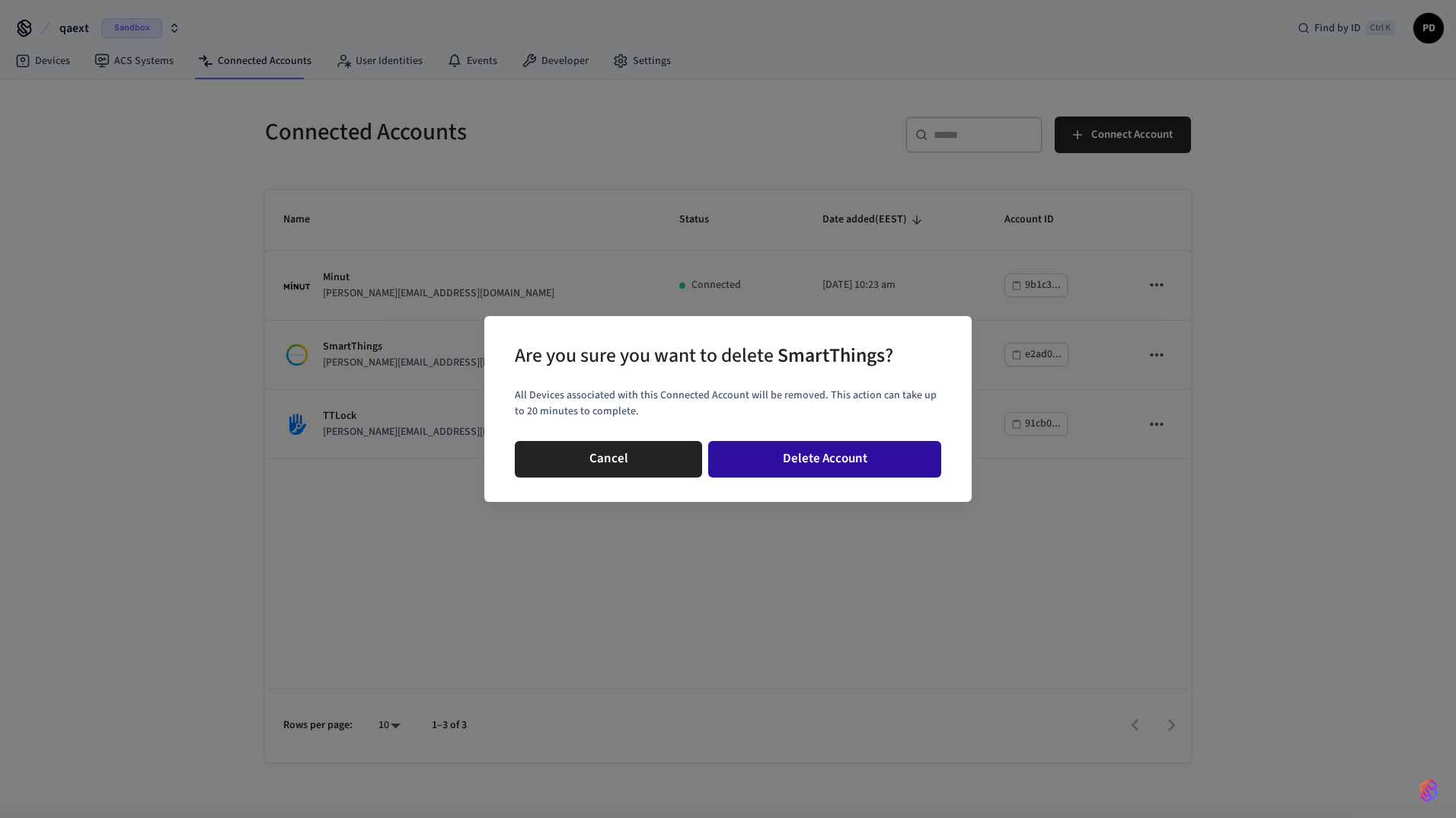
click at [864, 455] on button "Delete Account" at bounding box center [825, 459] width 233 height 36
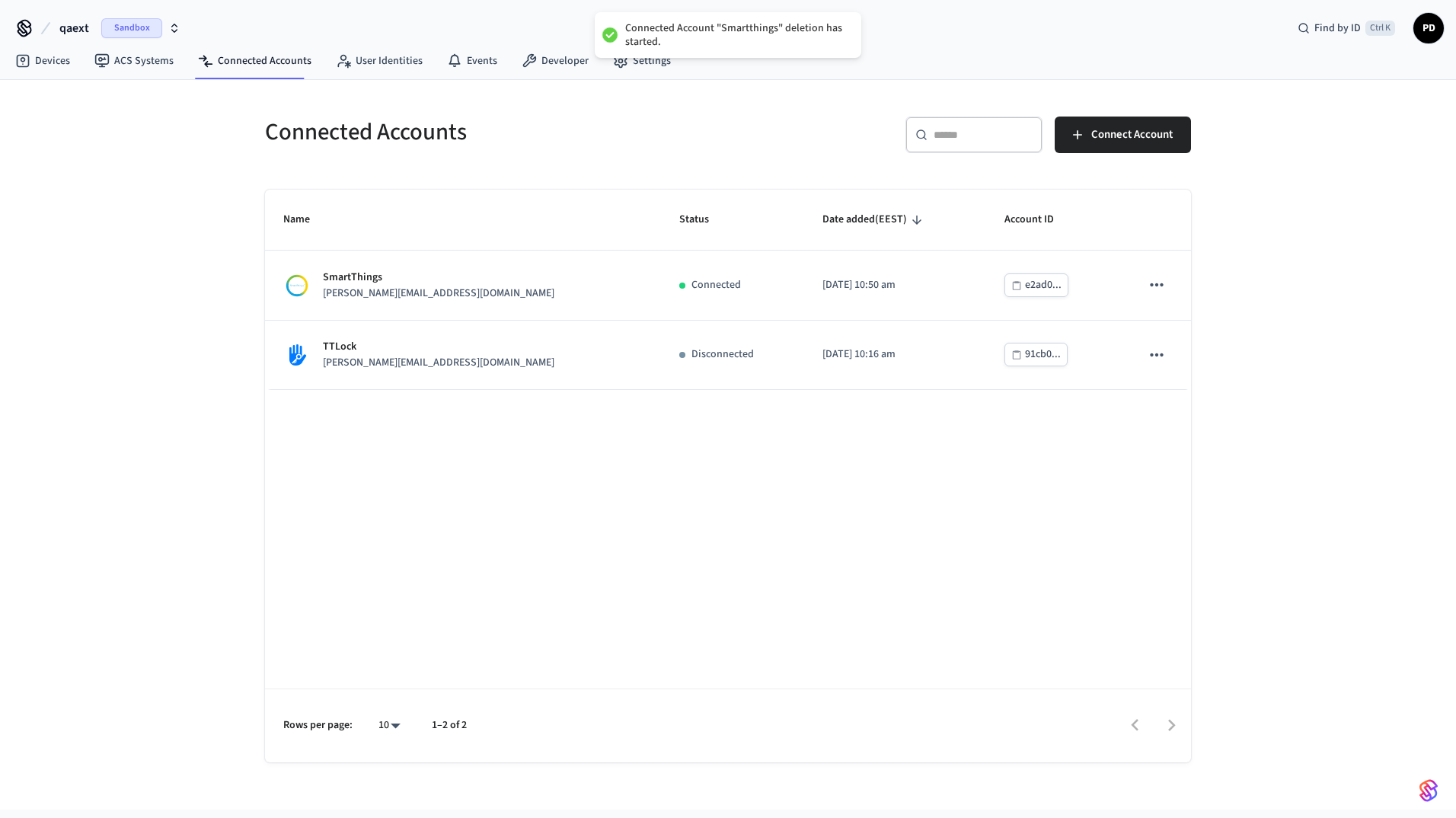
click at [1170, 425] on div "Name Status Date added (EEST) Account ID SmartThings [PERSON_NAME][EMAIL_ADDRES…" at bounding box center [728, 476] width 926 height 573
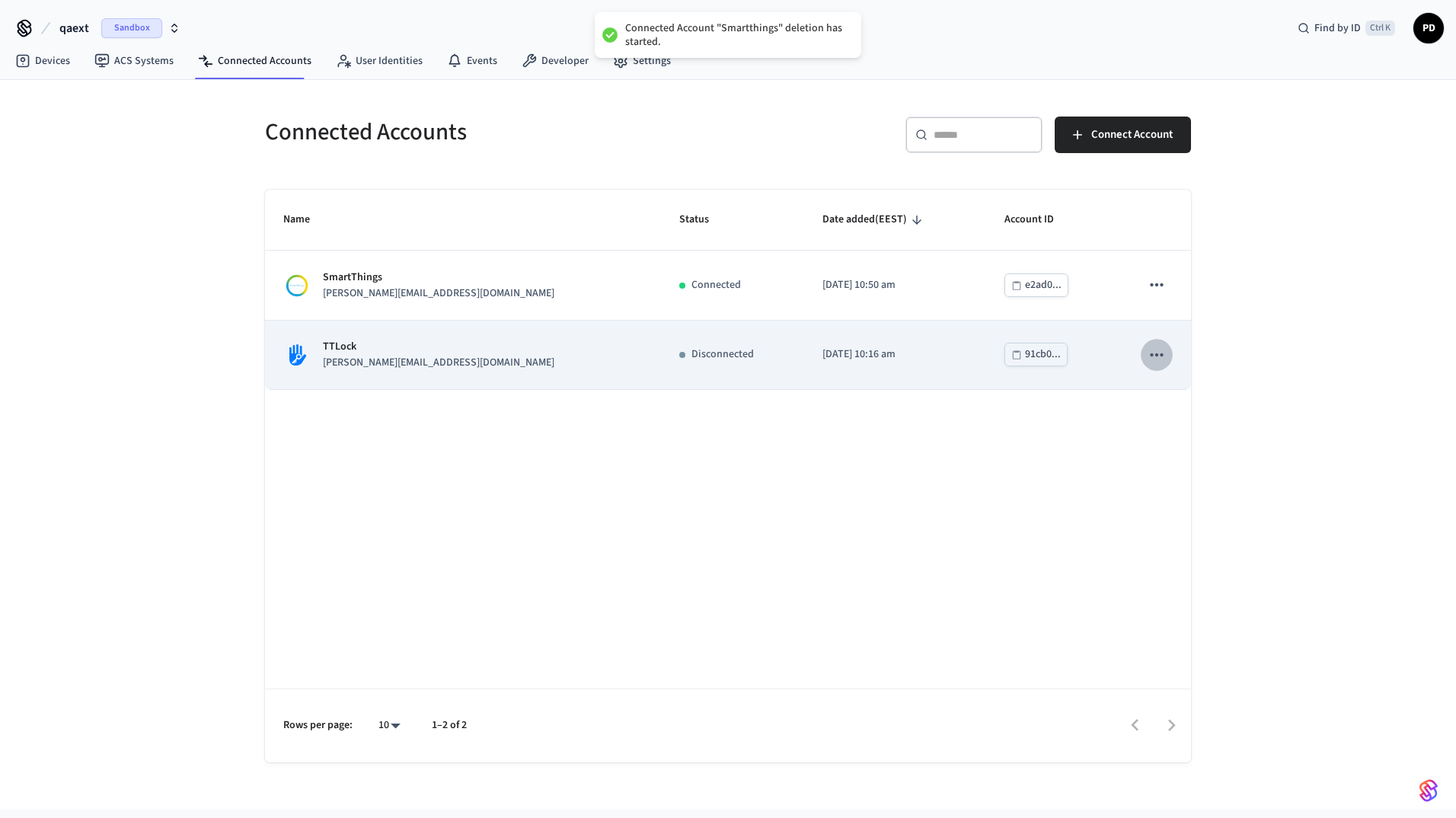
click at [1153, 355] on icon "sticky table" at bounding box center [1156, 355] width 20 height 20
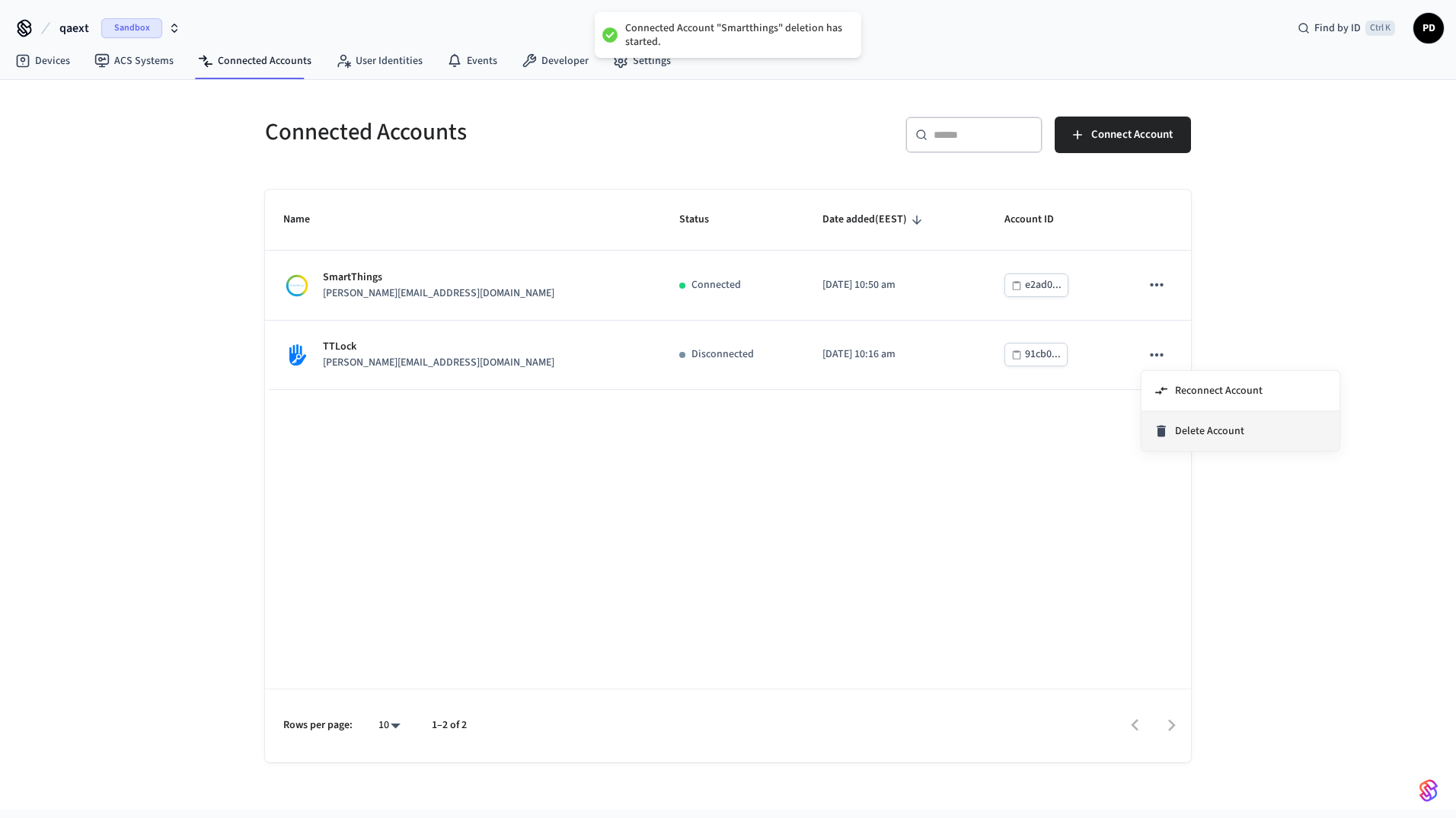
click at [1163, 422] on li "Delete Account" at bounding box center [1240, 431] width 198 height 39
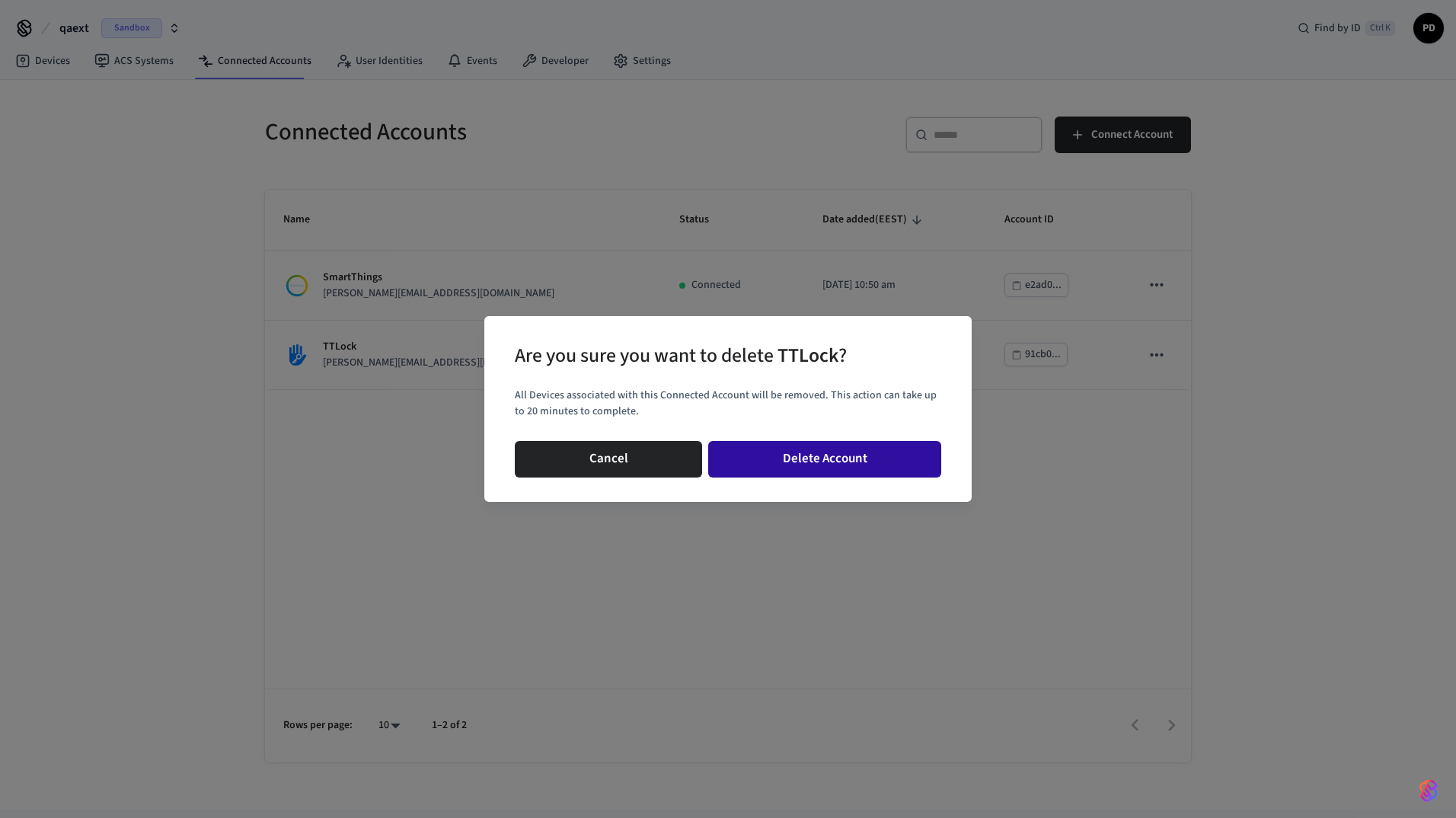
click at [911, 451] on button "Delete Account" at bounding box center [825, 459] width 233 height 36
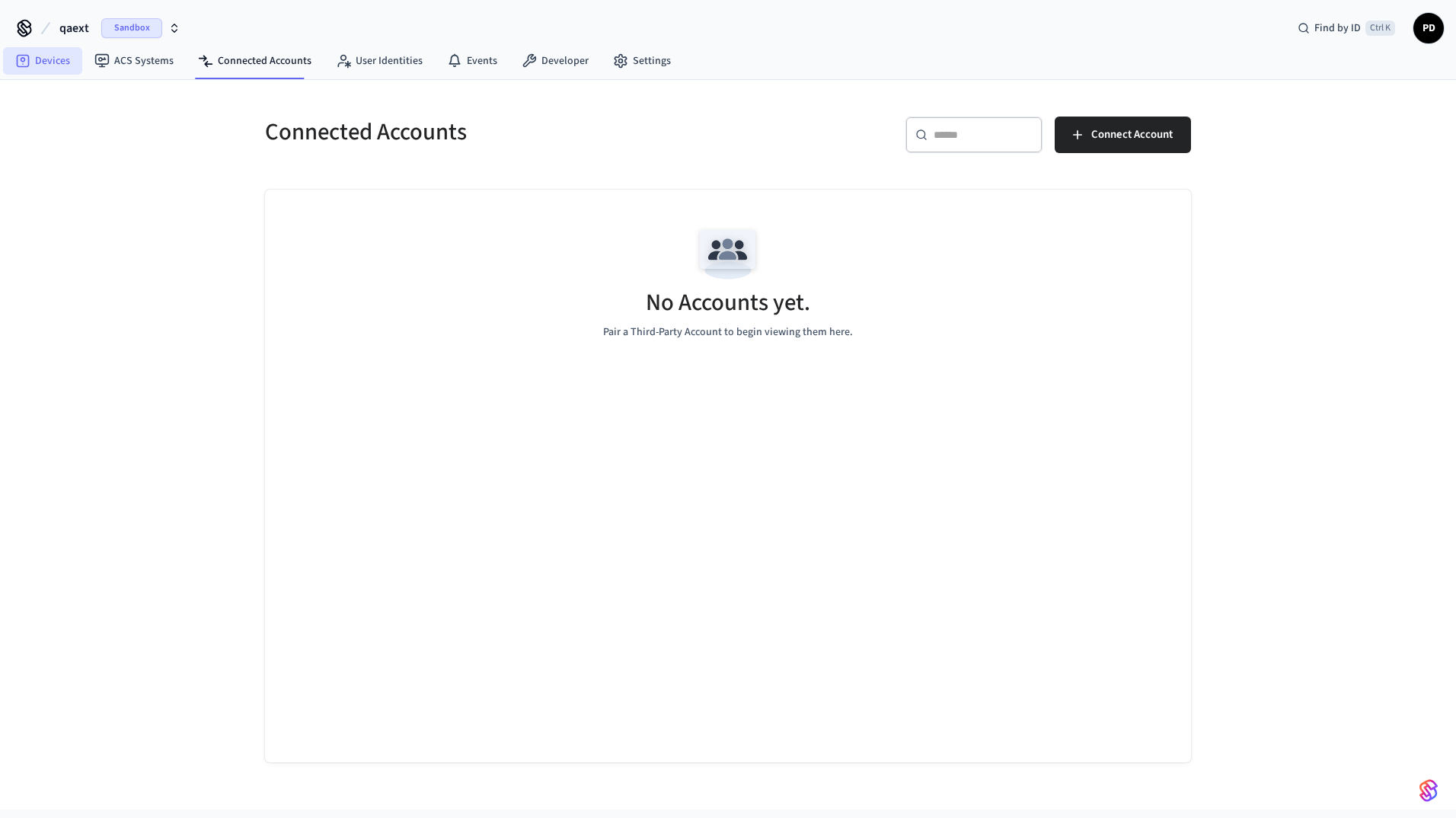
click at [44, 68] on link "Devices" at bounding box center [42, 61] width 79 height 27
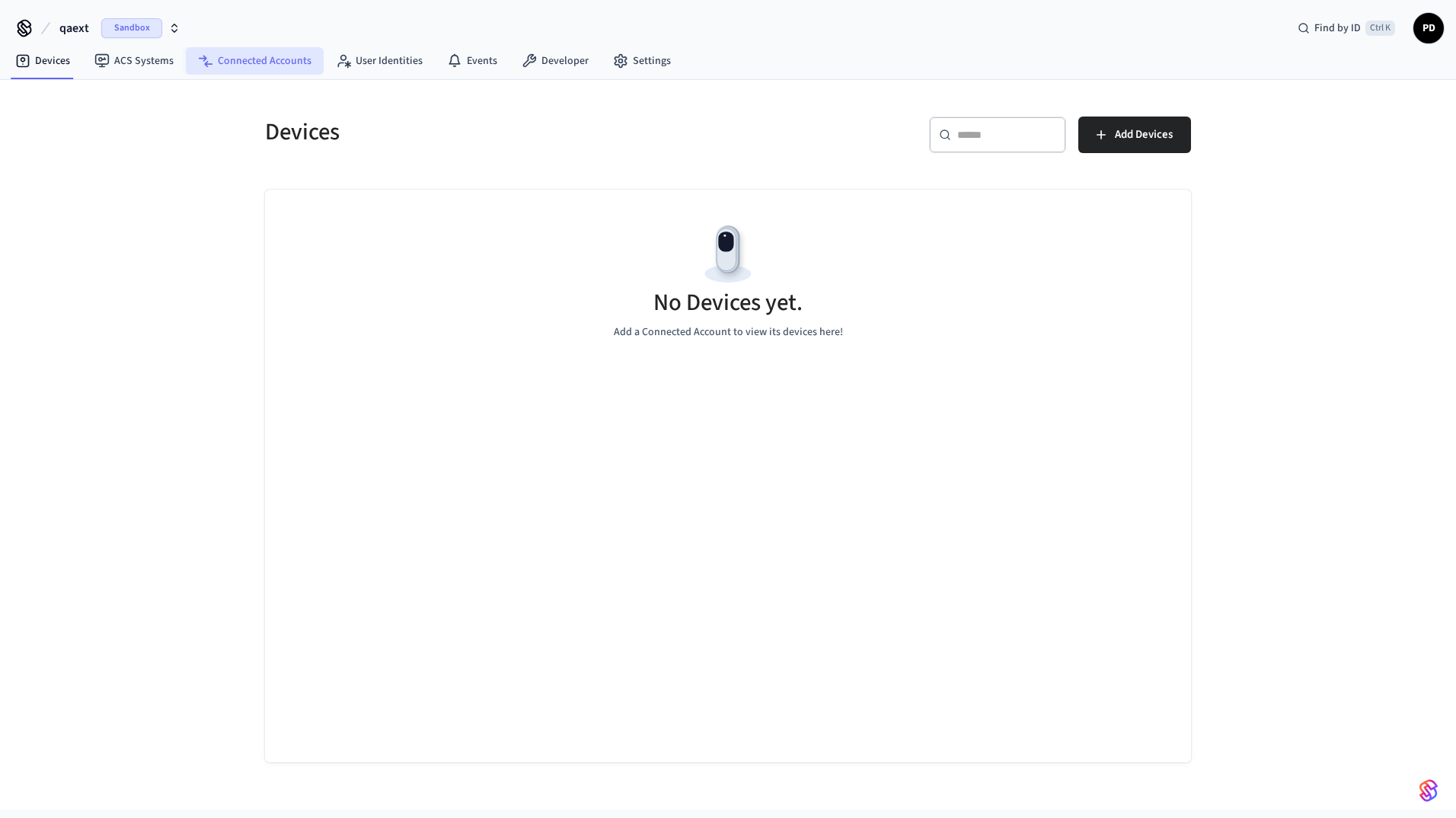
click at [277, 66] on link "Connected Accounts" at bounding box center [254, 61] width 138 height 27
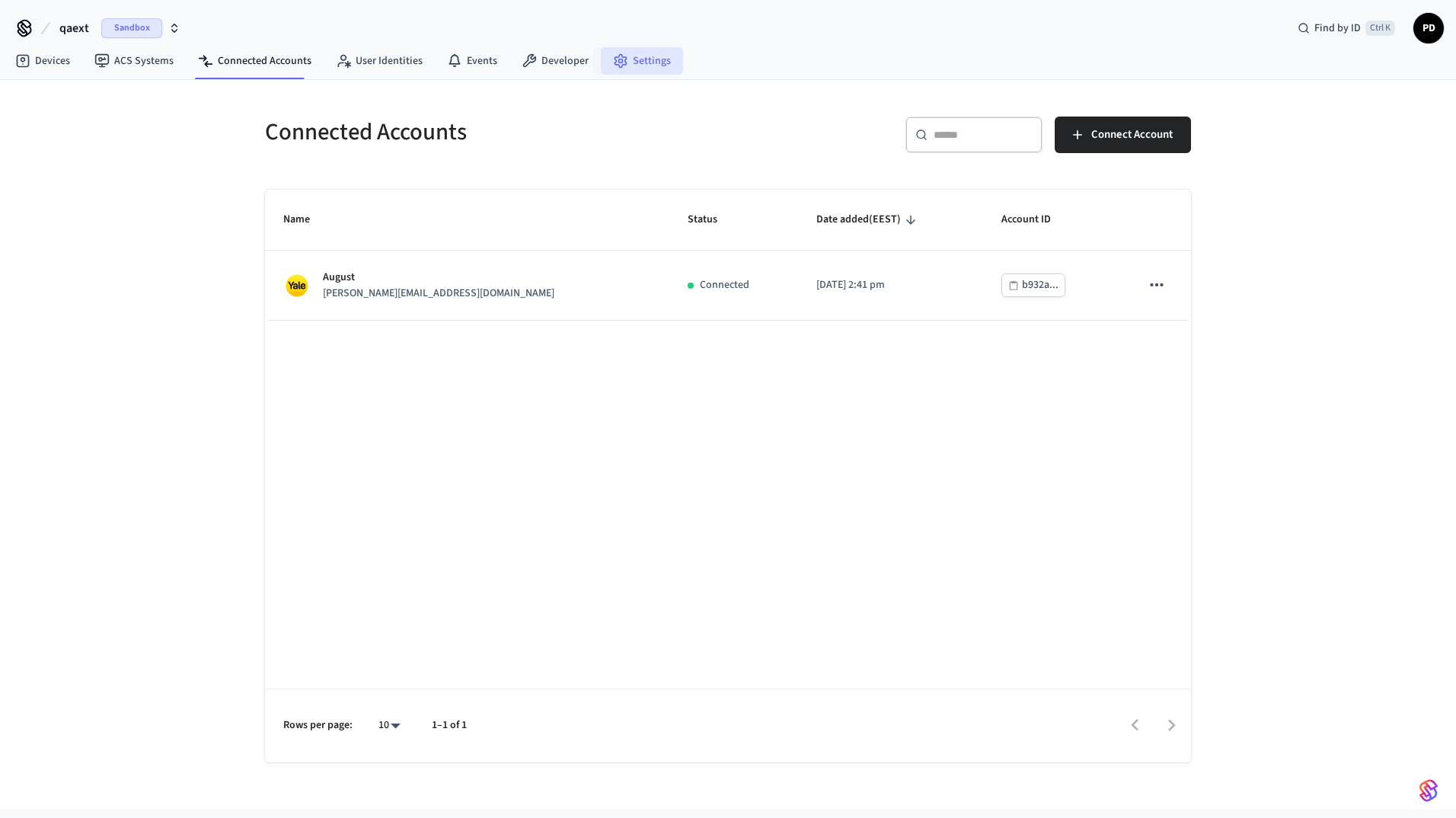
click at [658, 58] on link "Settings" at bounding box center [642, 61] width 82 height 27
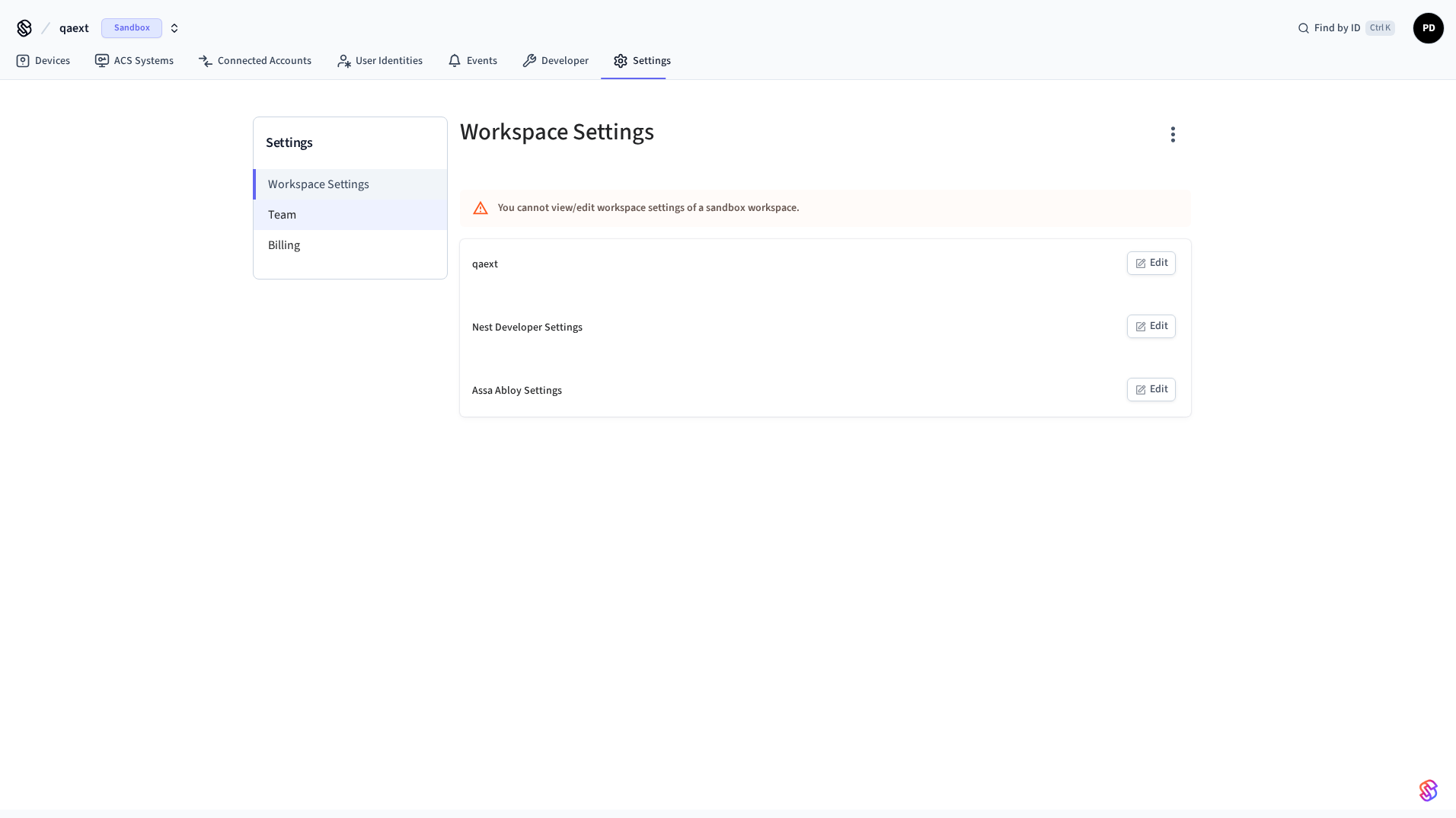
click at [320, 204] on li "Team" at bounding box center [350, 214] width 193 height 30
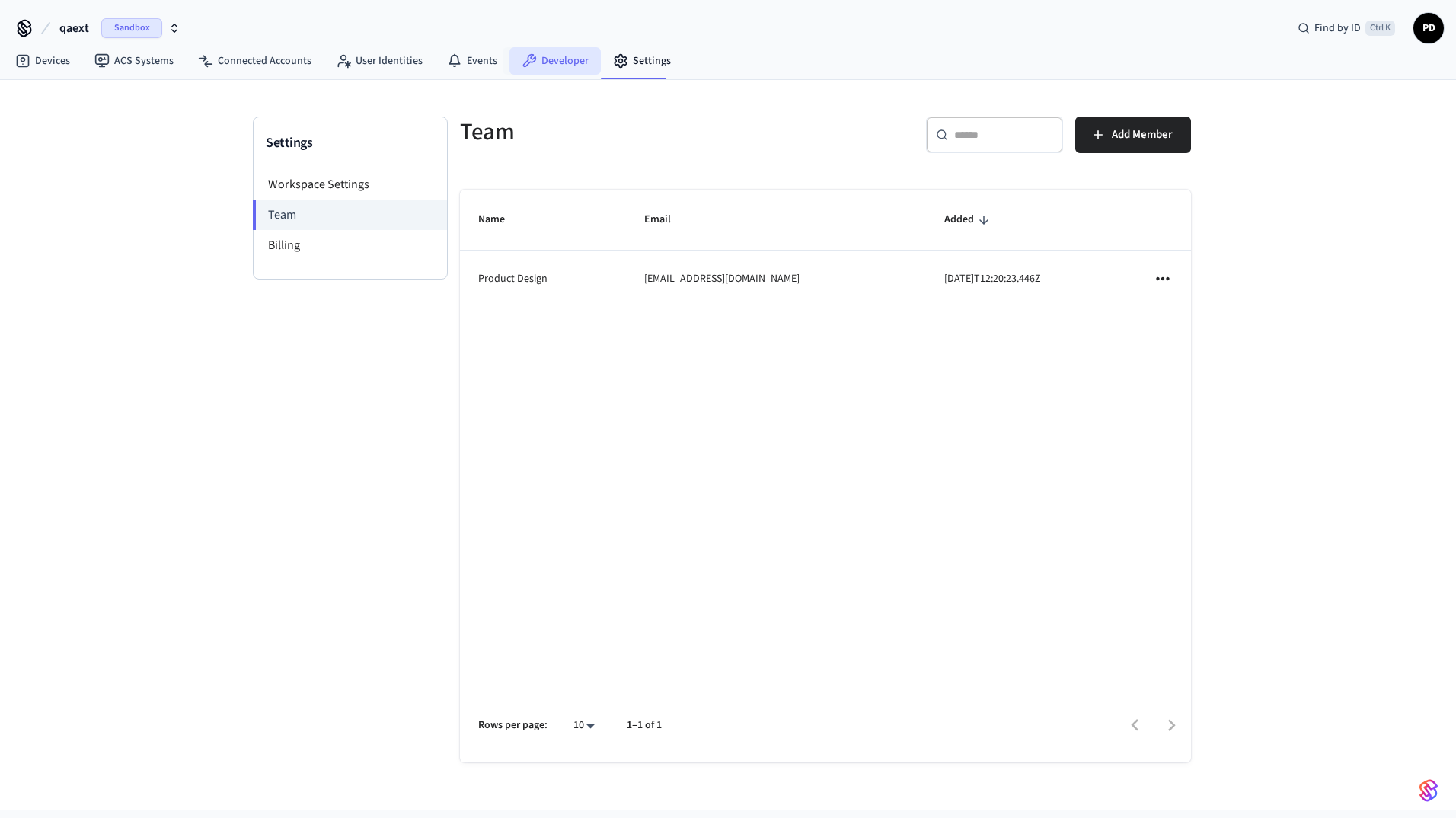
click at [545, 56] on link "Developer" at bounding box center [554, 61] width 91 height 27
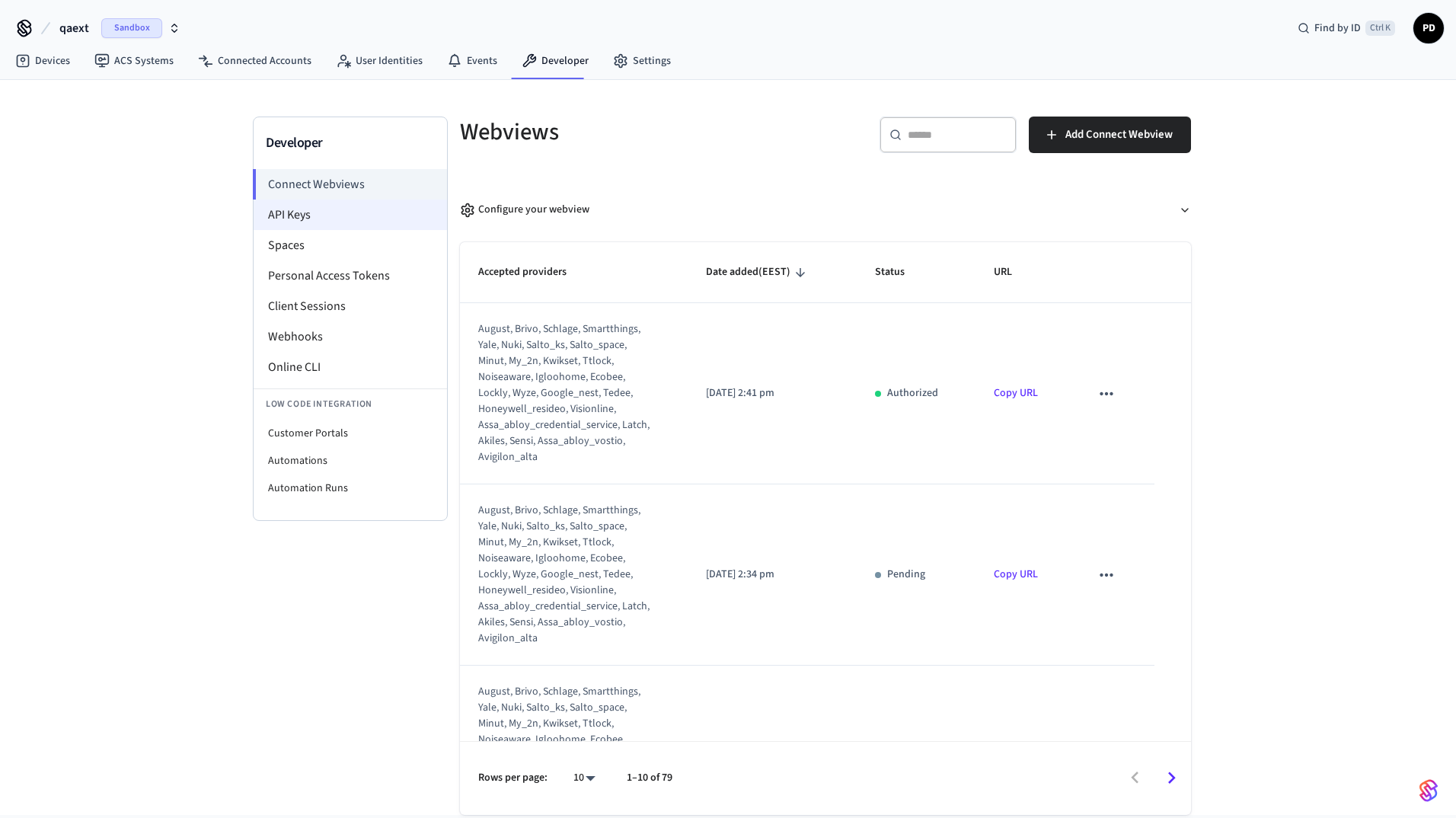
click at [336, 212] on li "API Keys" at bounding box center [350, 214] width 193 height 30
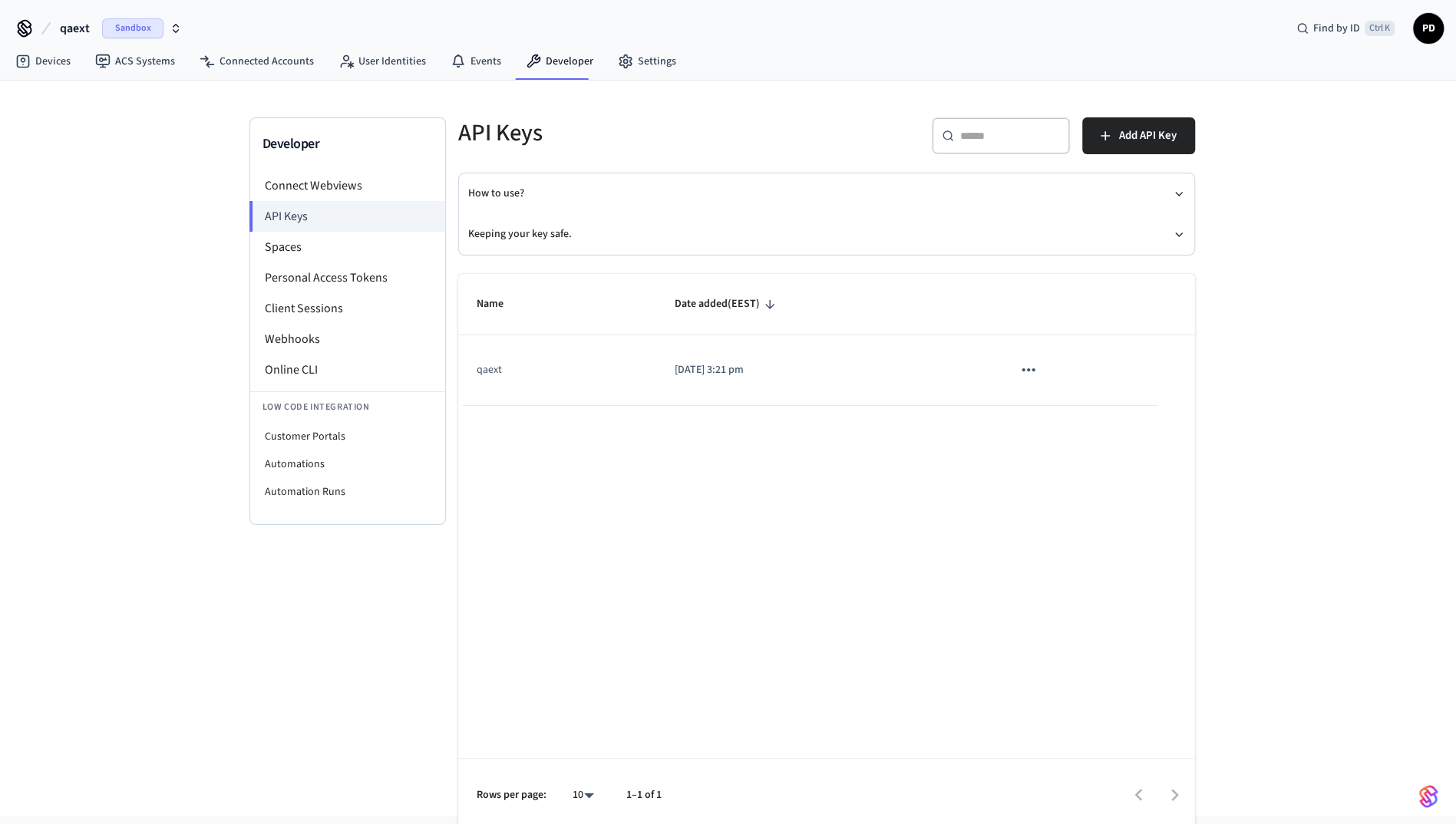
click at [1029, 365] on icon "sticky table" at bounding box center [1028, 370] width 20 height 20
click at [843, 513] on div at bounding box center [733, 412] width 1468 height 824
click at [127, 228] on div "Developer Connect Webviews API Keys Spaces Personal Access Tokens Client Sessio…" at bounding box center [728, 449] width 1456 height 735
click at [475, 62] on link "Events" at bounding box center [475, 61] width 75 height 28
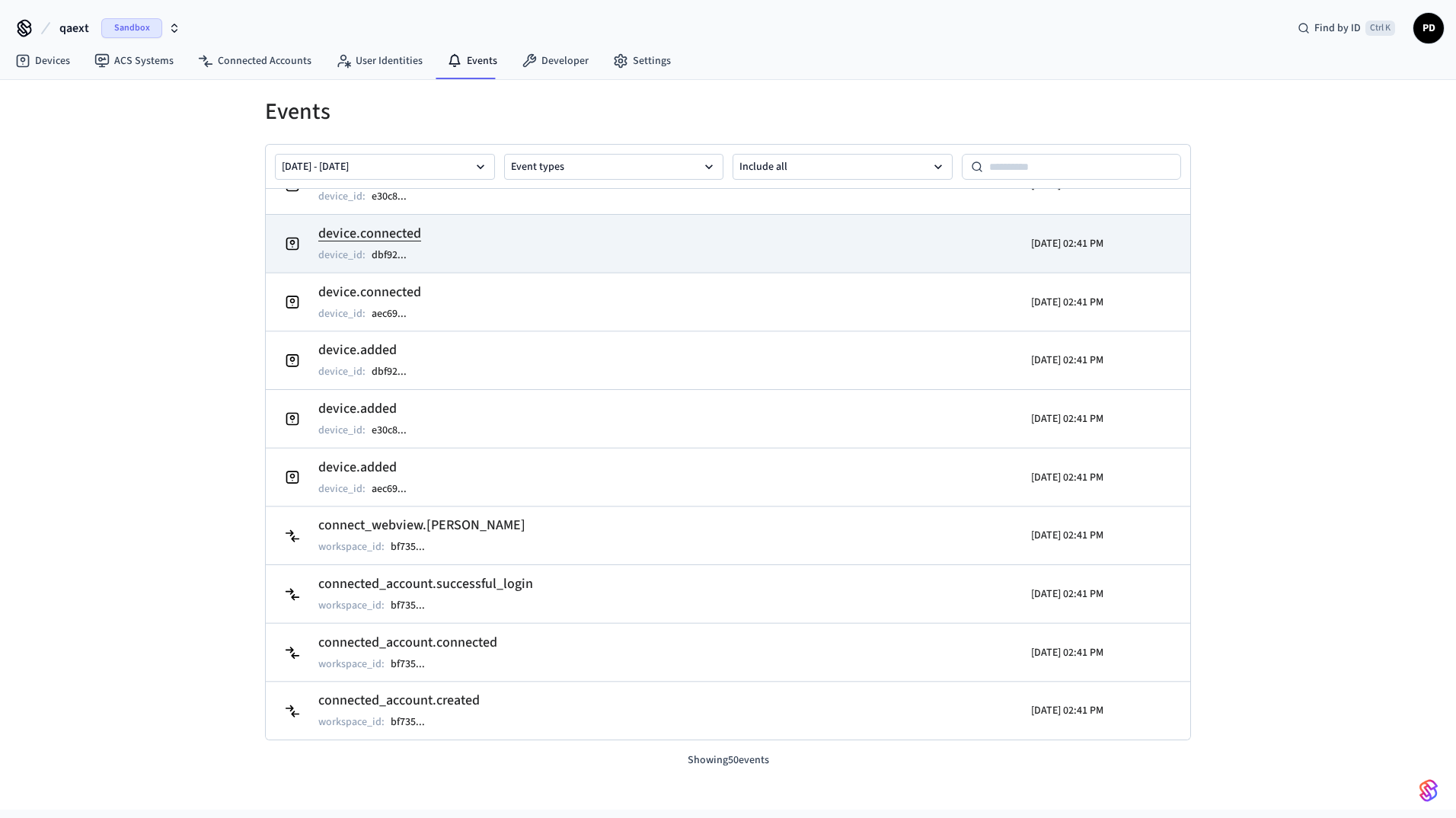
scroll to position [229, 0]
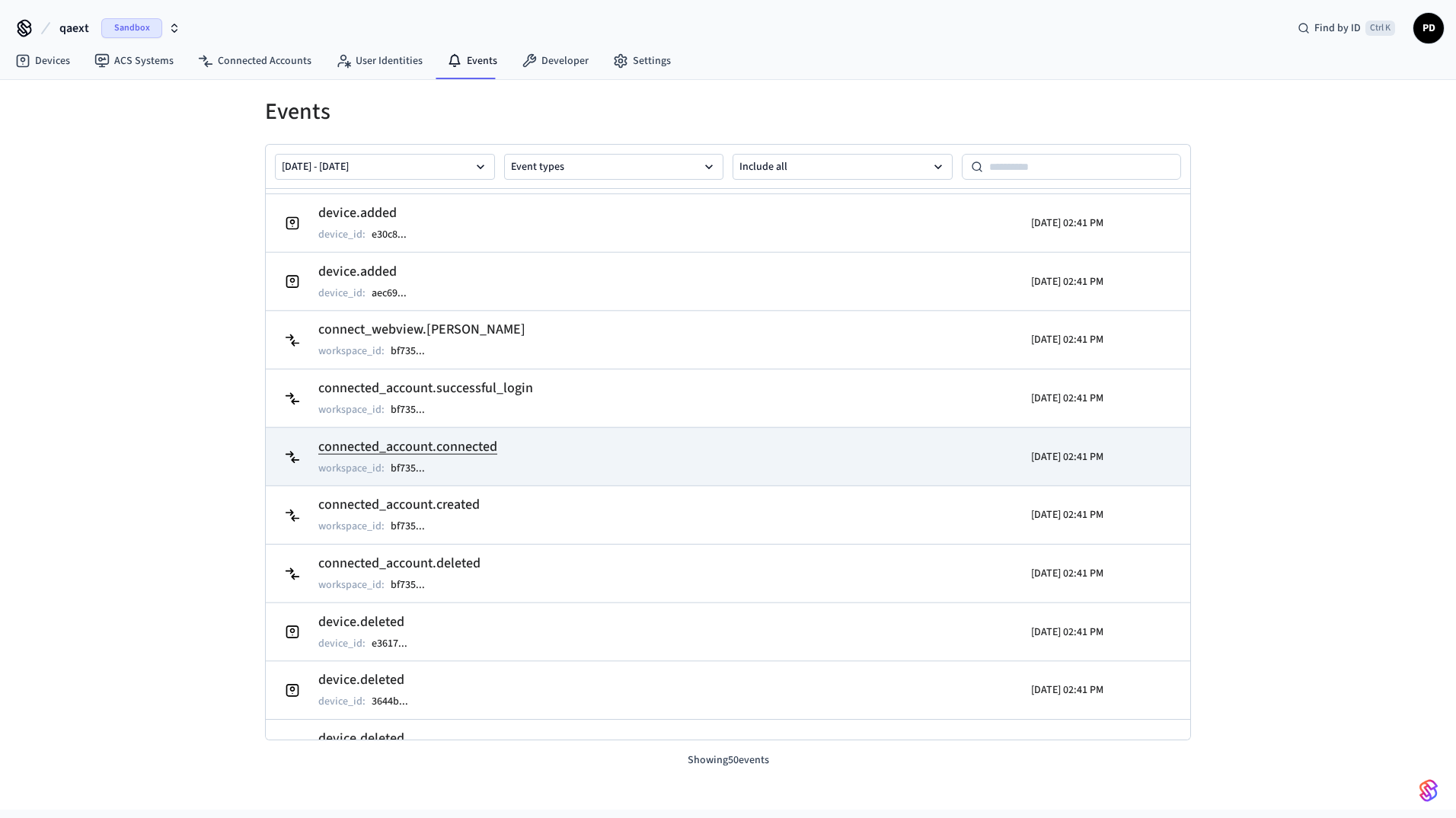
click at [478, 444] on h2 "connected_account.connected" at bounding box center [408, 447] width 178 height 22
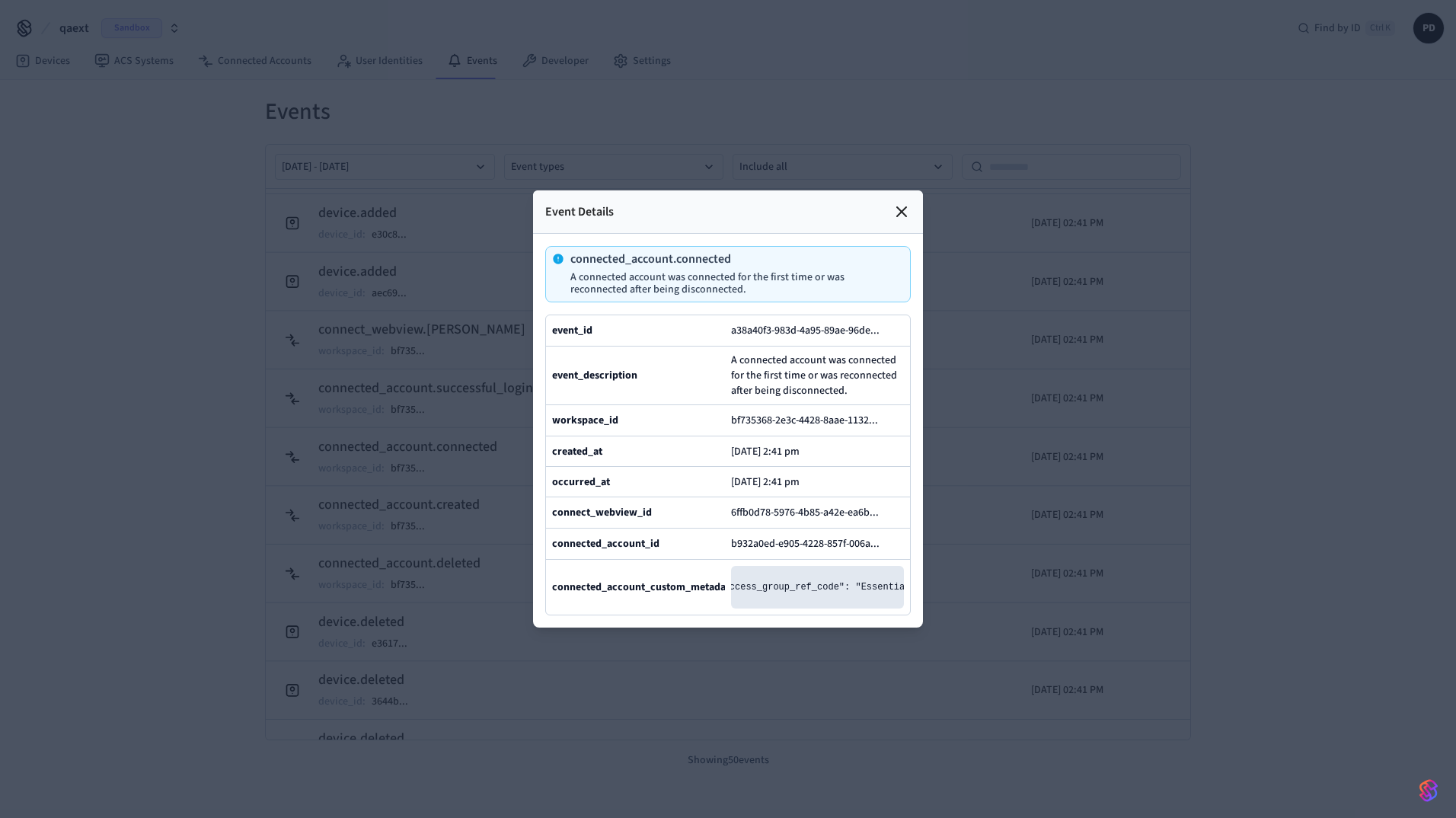
scroll to position [0, 0]
click at [1093, 418] on div at bounding box center [728, 409] width 1456 height 818
click at [905, 203] on icon at bounding box center [901, 212] width 19 height 19
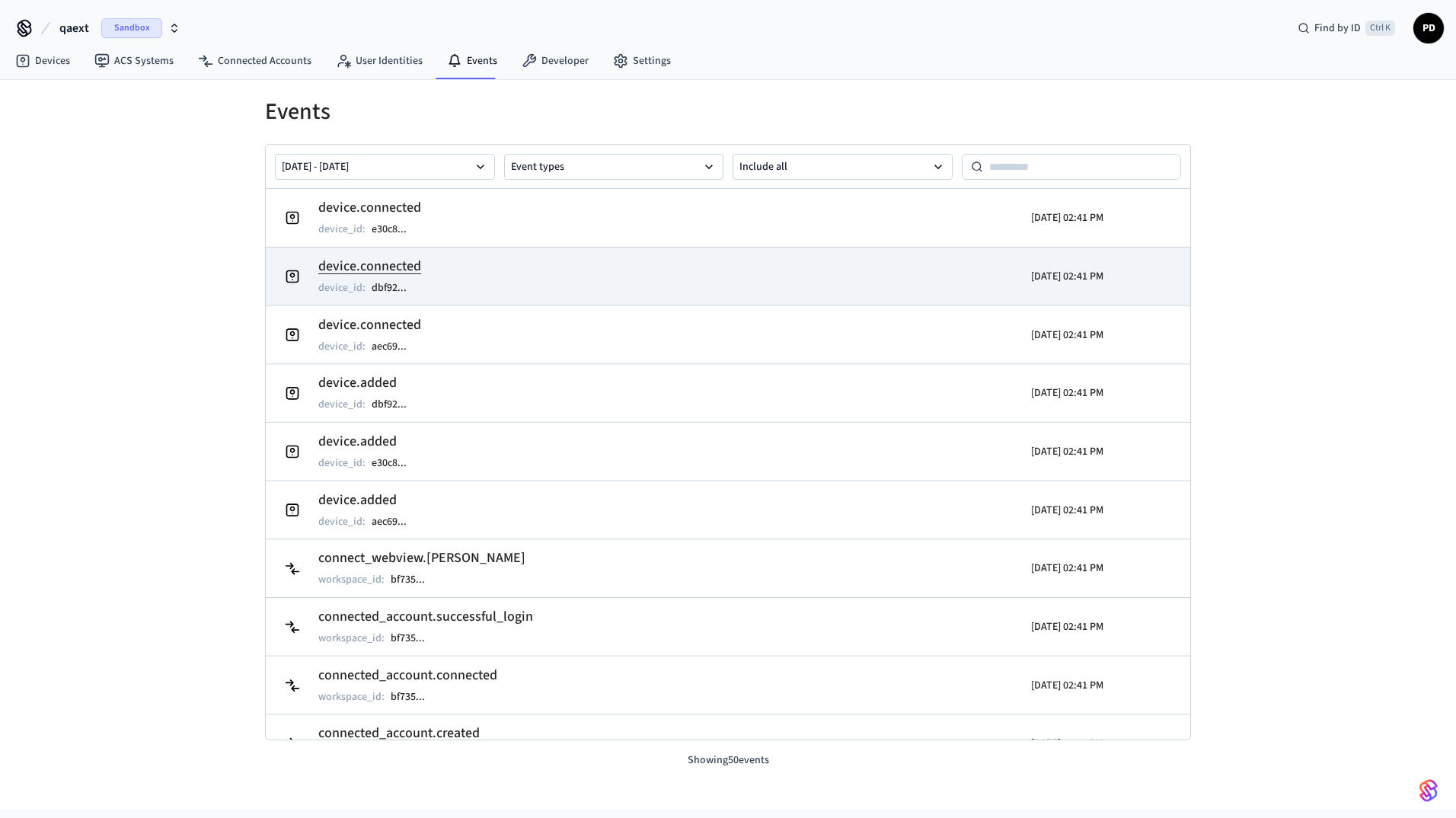
click at [400, 249] on tr "device.connected device_id : dbf92 ... [DATE] 02:41 PM" at bounding box center [728, 277] width 925 height 59
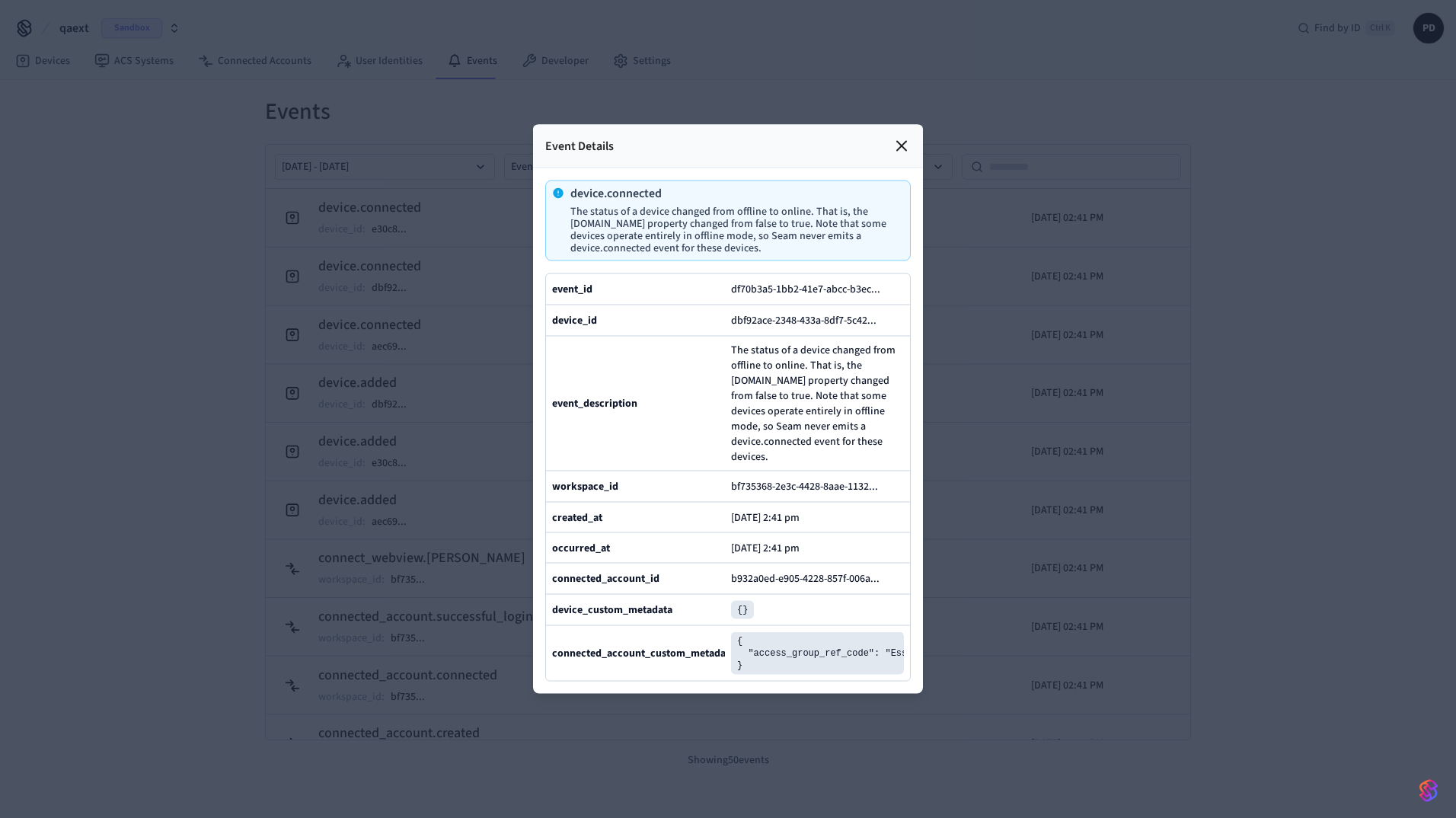
scroll to position [0, 29]
click at [1100, 581] on div at bounding box center [728, 409] width 1456 height 818
click at [901, 137] on icon at bounding box center [901, 146] width 19 height 19
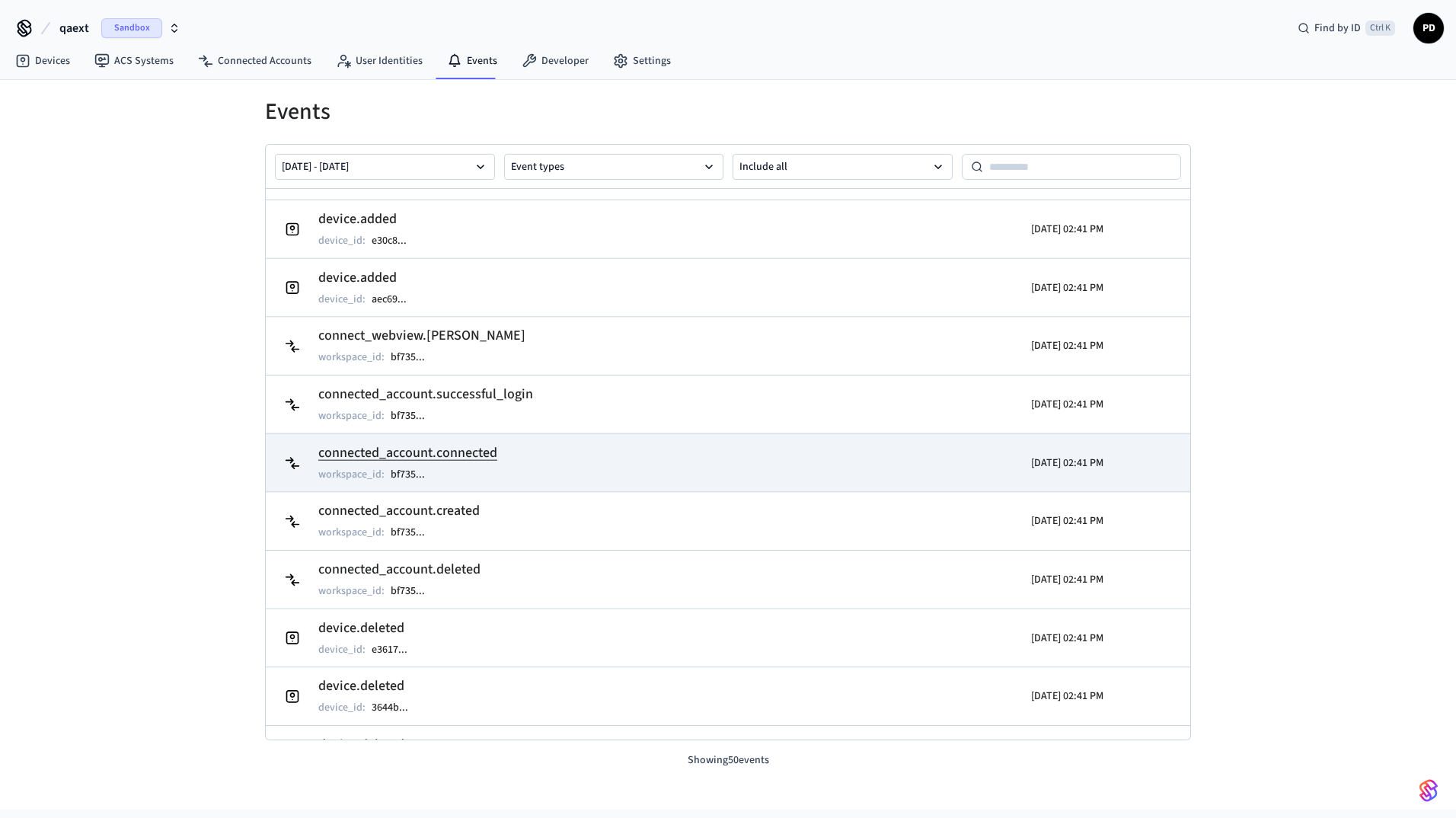
scroll to position [229, 0]
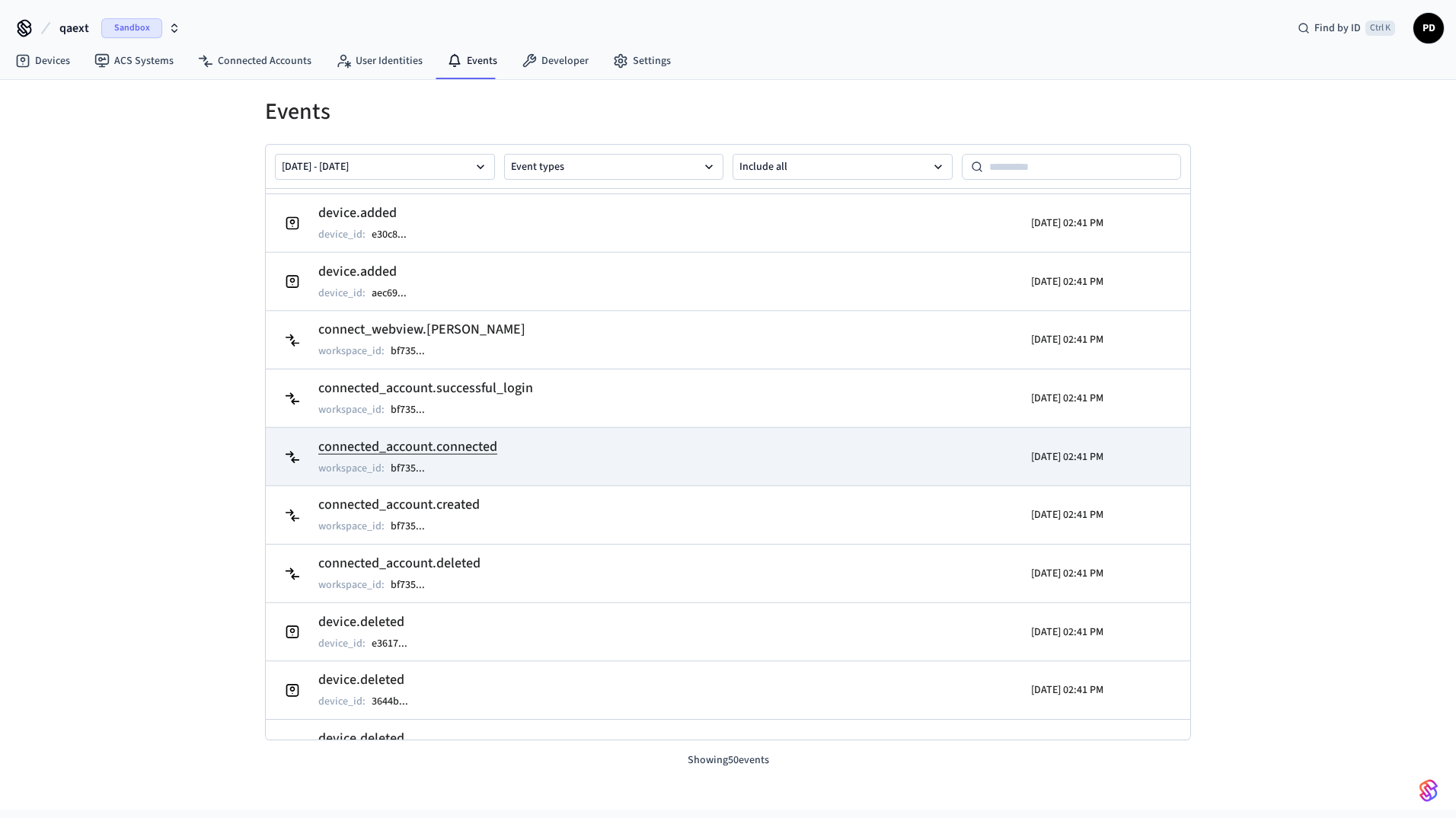
click at [502, 448] on td "connected_account.connected workspace_id : bf735 ..." at bounding box center [577, 456] width 600 height 42
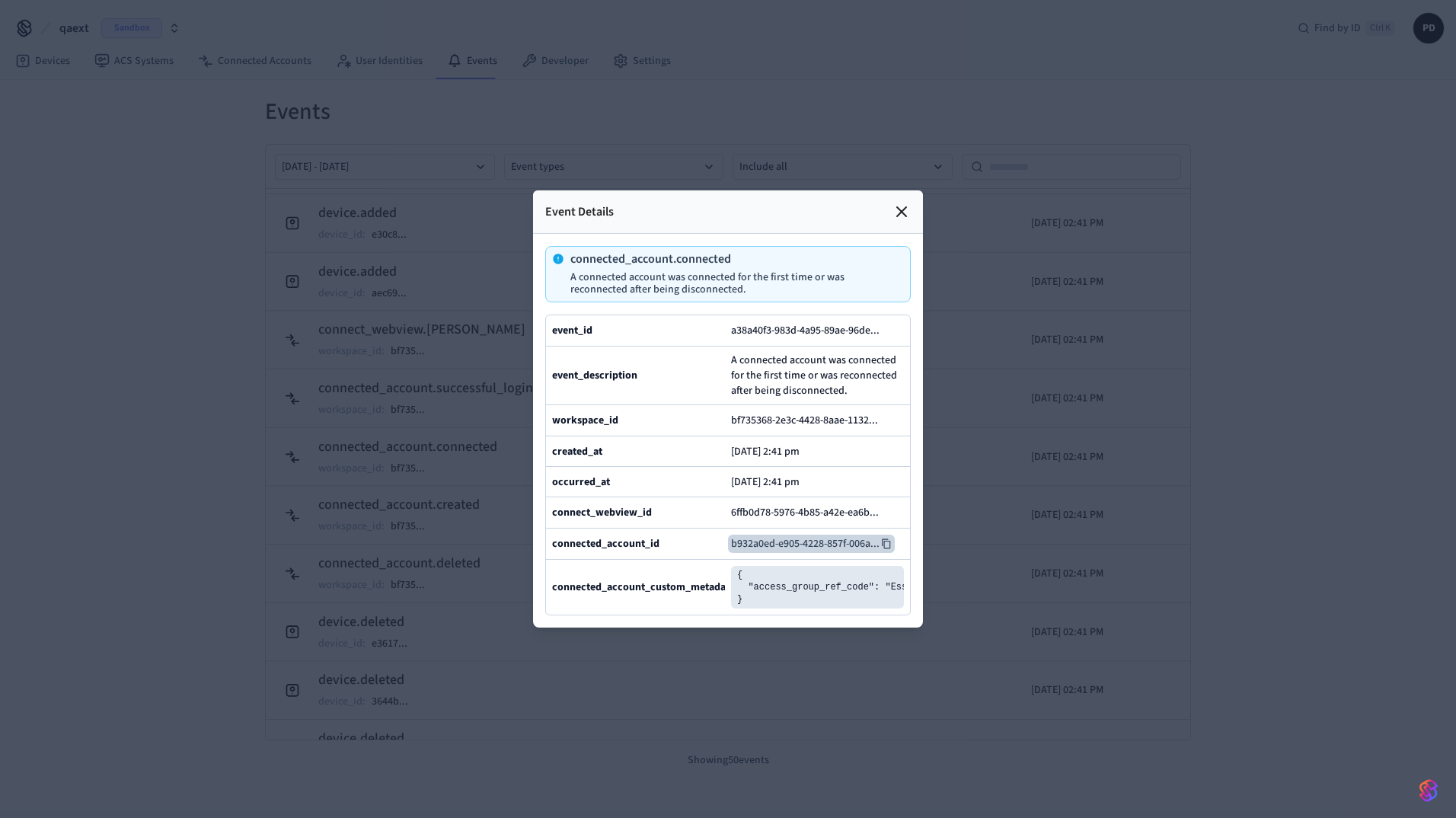
click at [891, 549] on icon at bounding box center [885, 543] width 11 height 11
drag, startPoint x: 744, startPoint y: 224, endPoint x: 571, endPoint y: 230, distance: 173.1
click at [571, 253] on p "connected_account.connected" at bounding box center [734, 259] width 327 height 12
copy p "connected_account.connected"
